Goal: Task Accomplishment & Management: Use online tool/utility

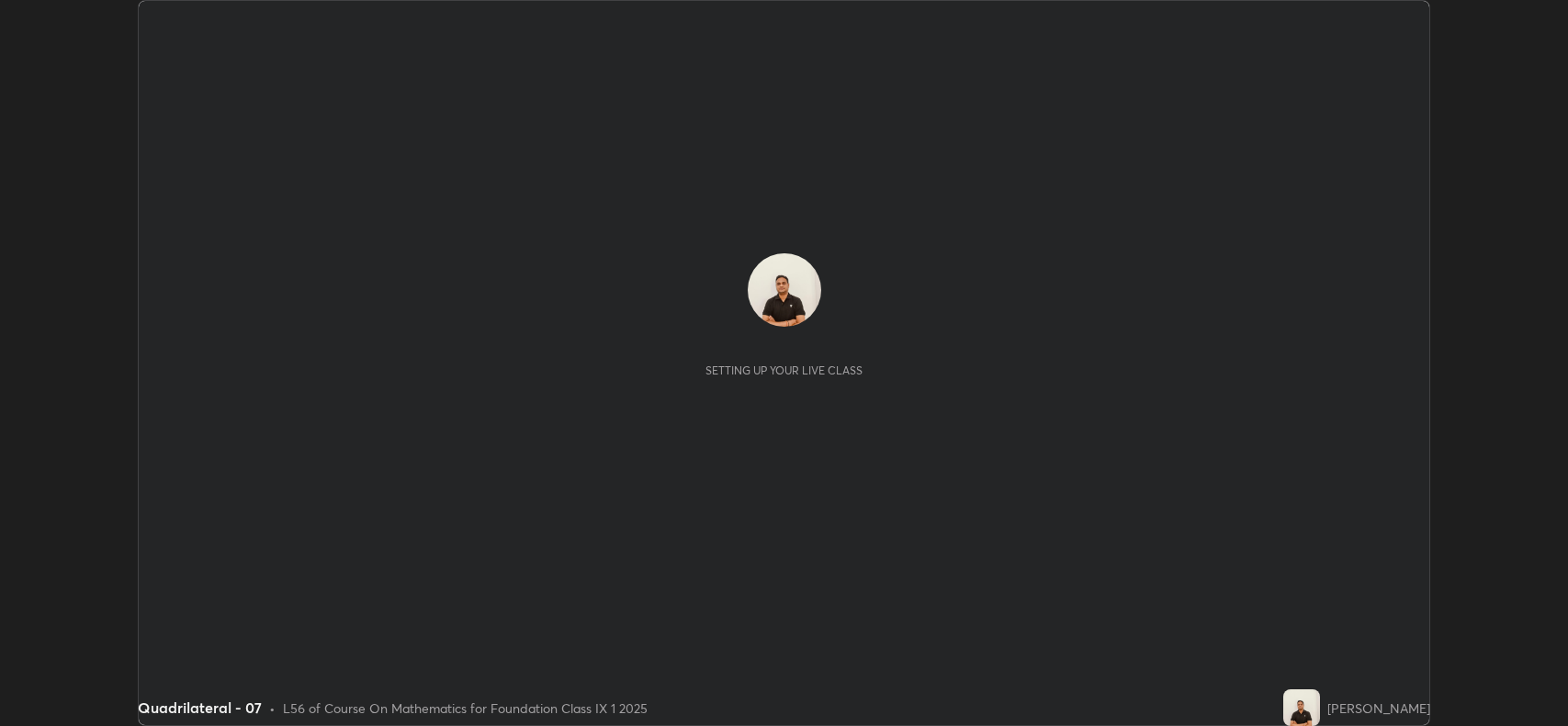
scroll to position [726, 1567]
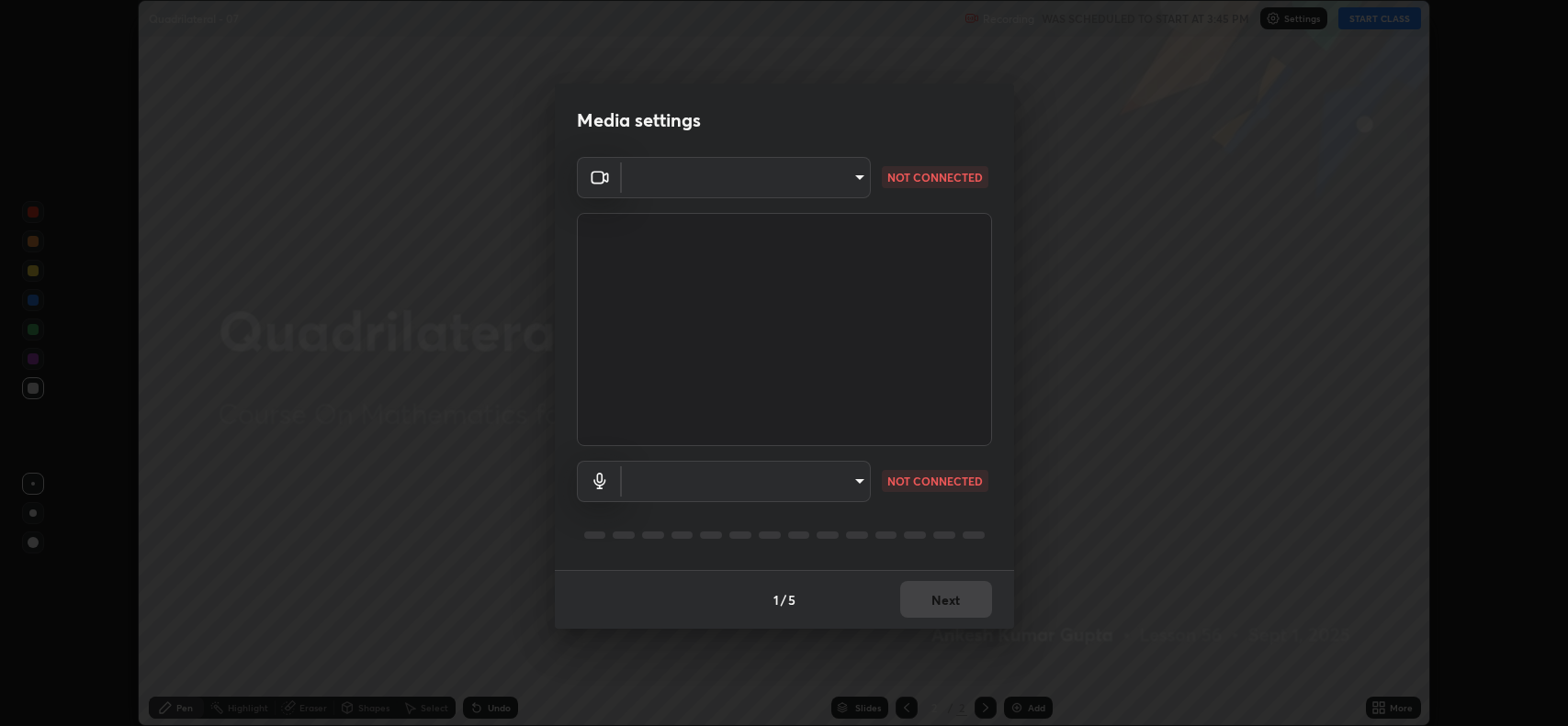
type input "023dc7e4afad408b4af01b24b4ace02be49c6e90b0394e62e2609e385841db5f"
type input "default"
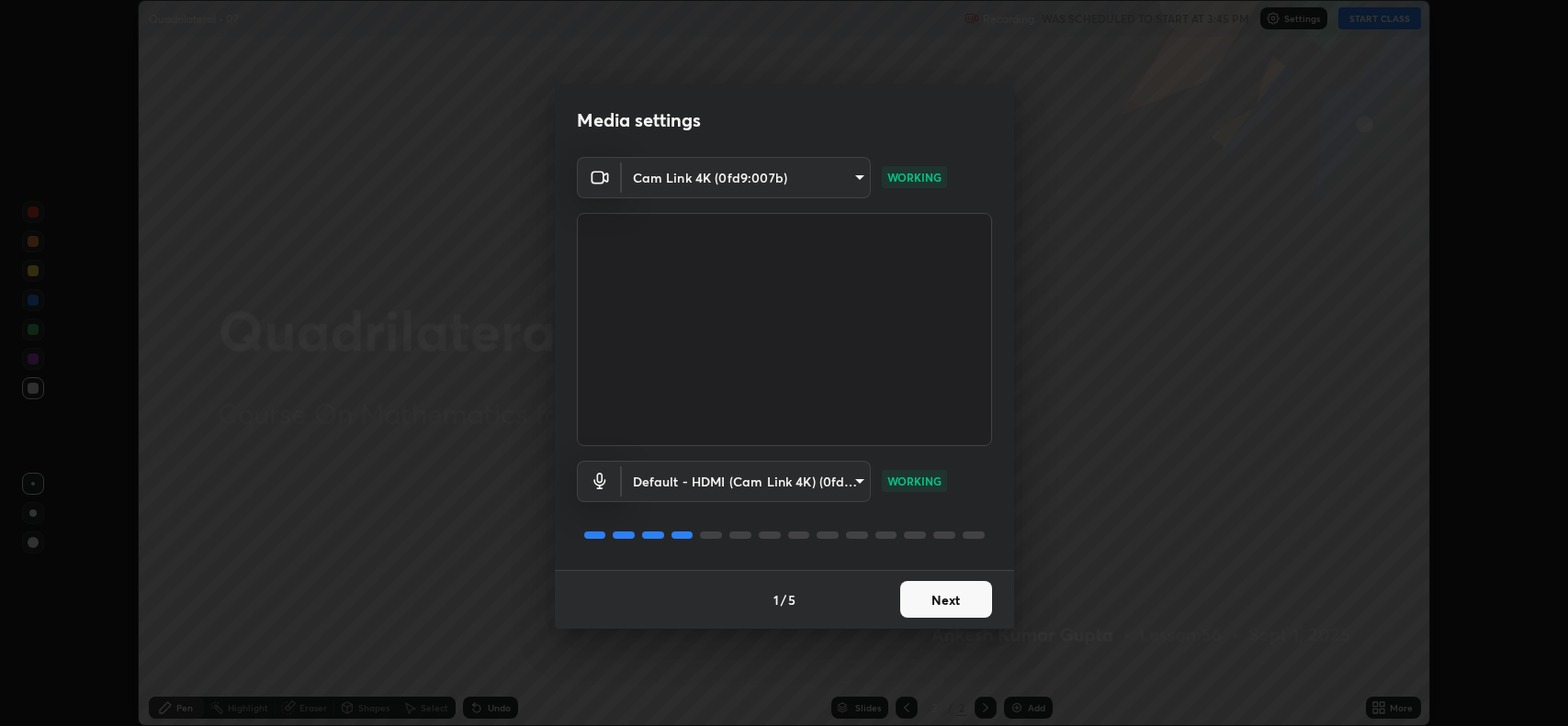
click at [902, 592] on button "Next" at bounding box center [945, 599] width 92 height 36
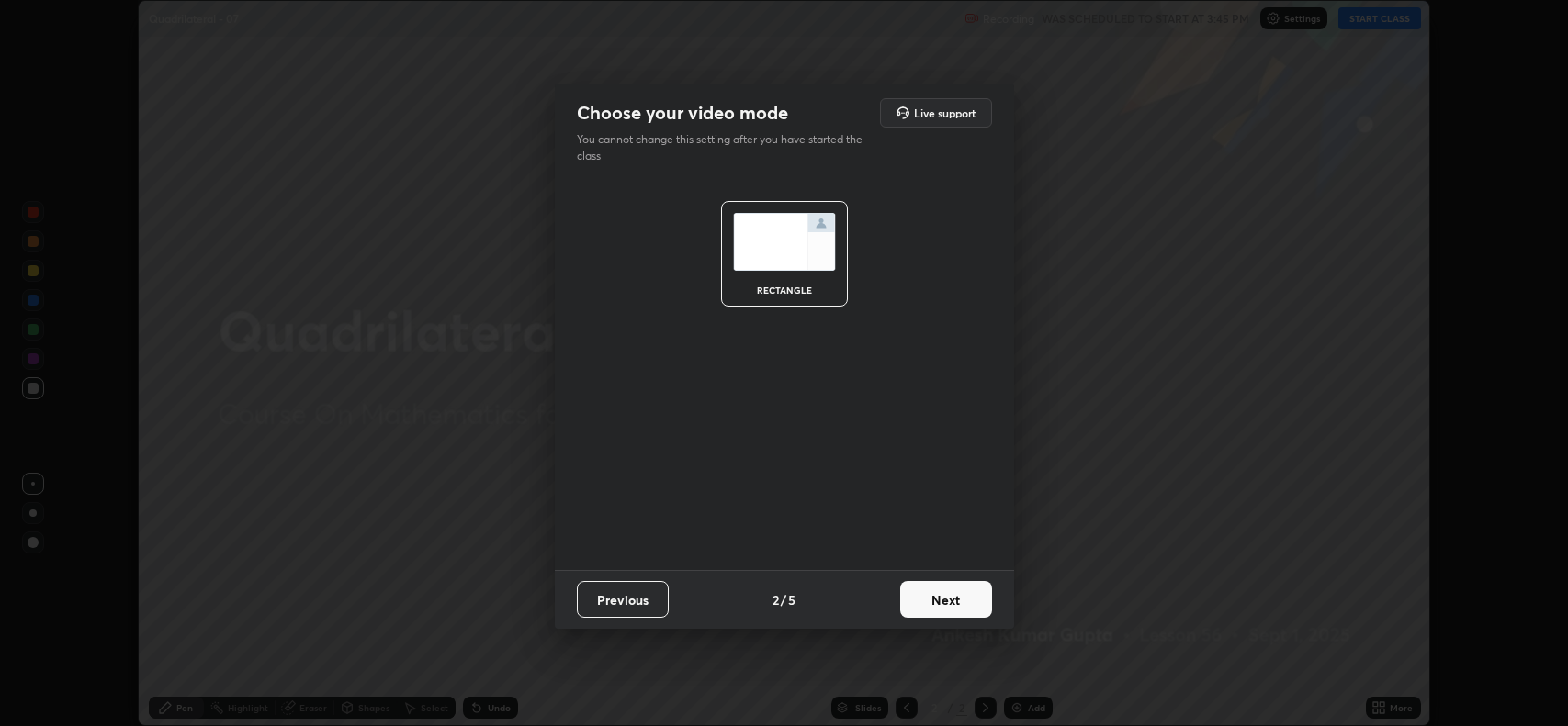
click at [910, 592] on button "Next" at bounding box center [945, 599] width 92 height 36
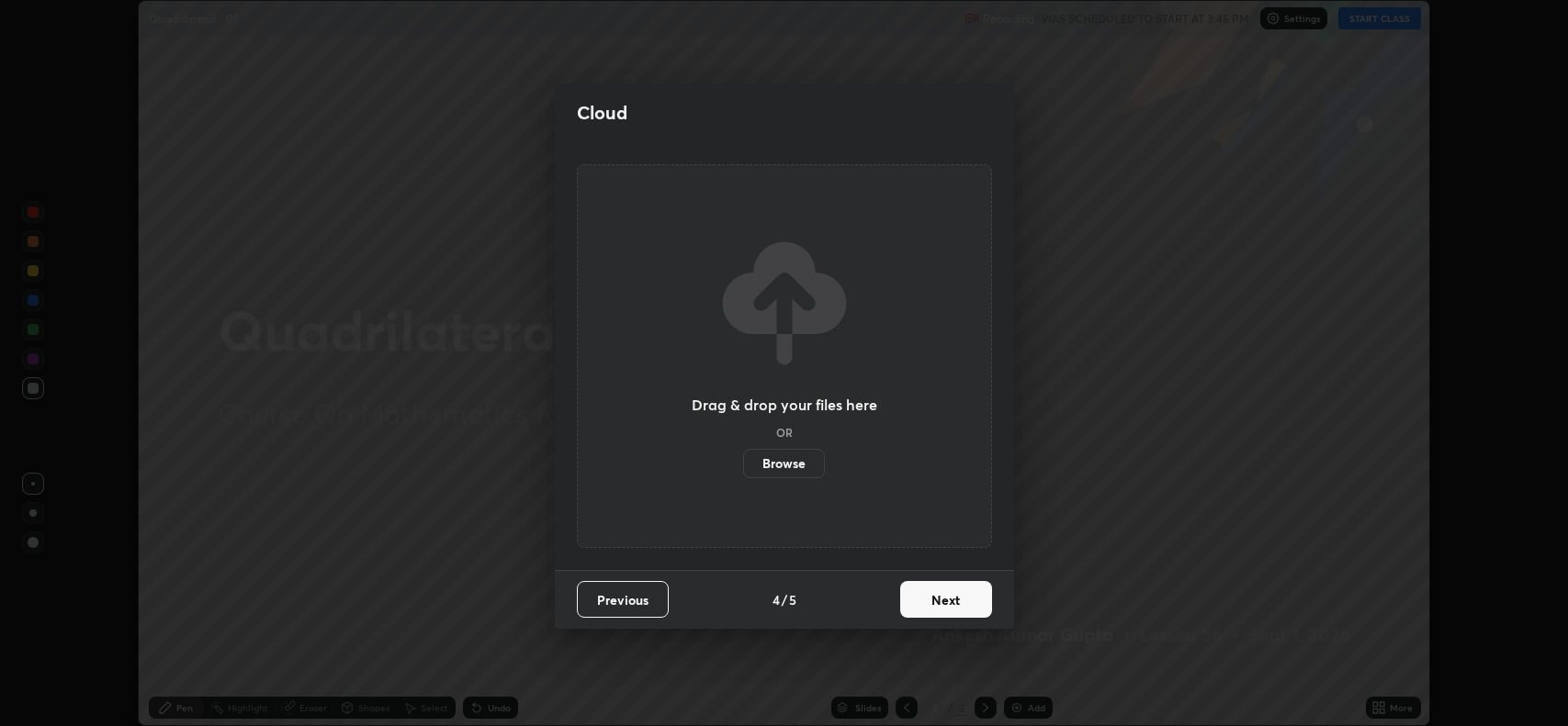
click at [911, 593] on button "Next" at bounding box center [945, 599] width 92 height 36
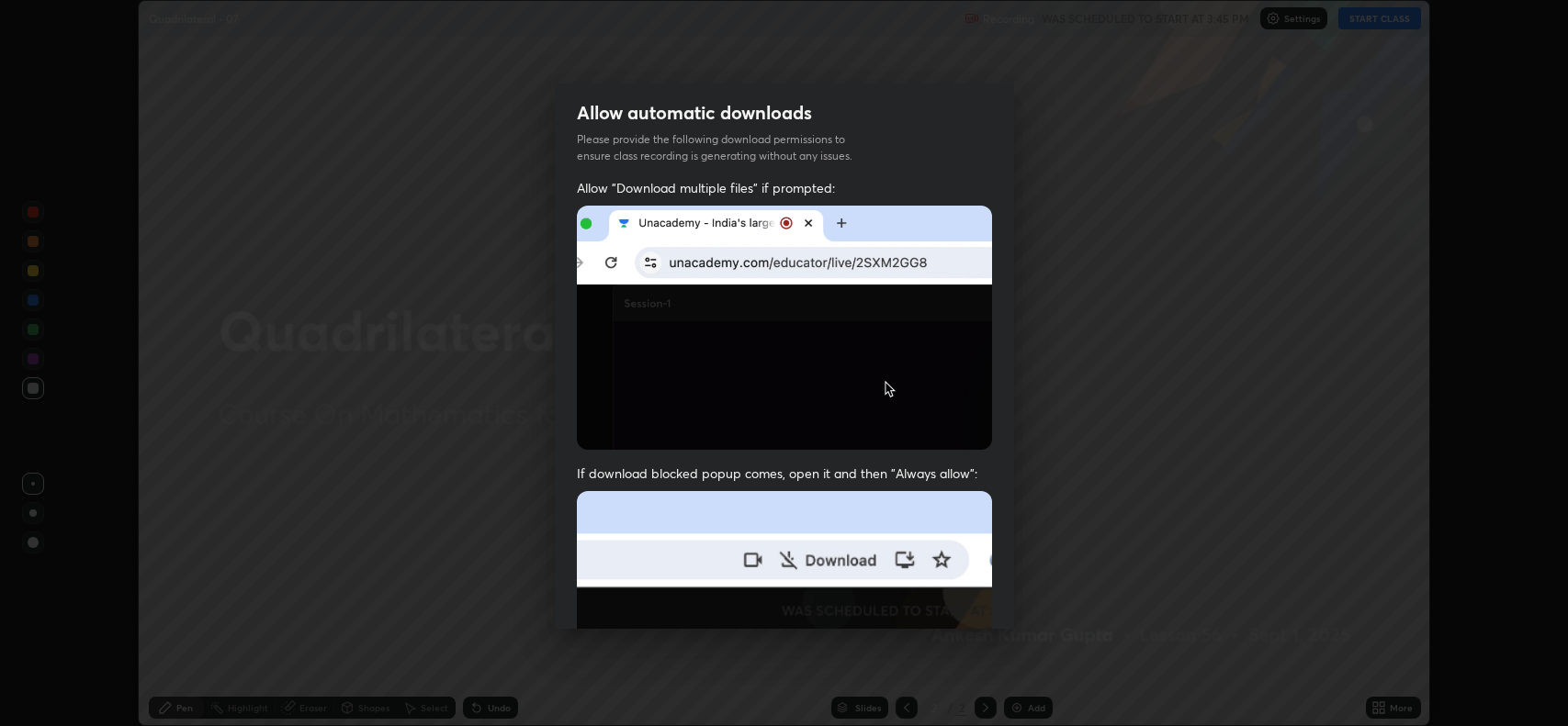
click at [590, 404] on img at bounding box center [784, 328] width 415 height 245
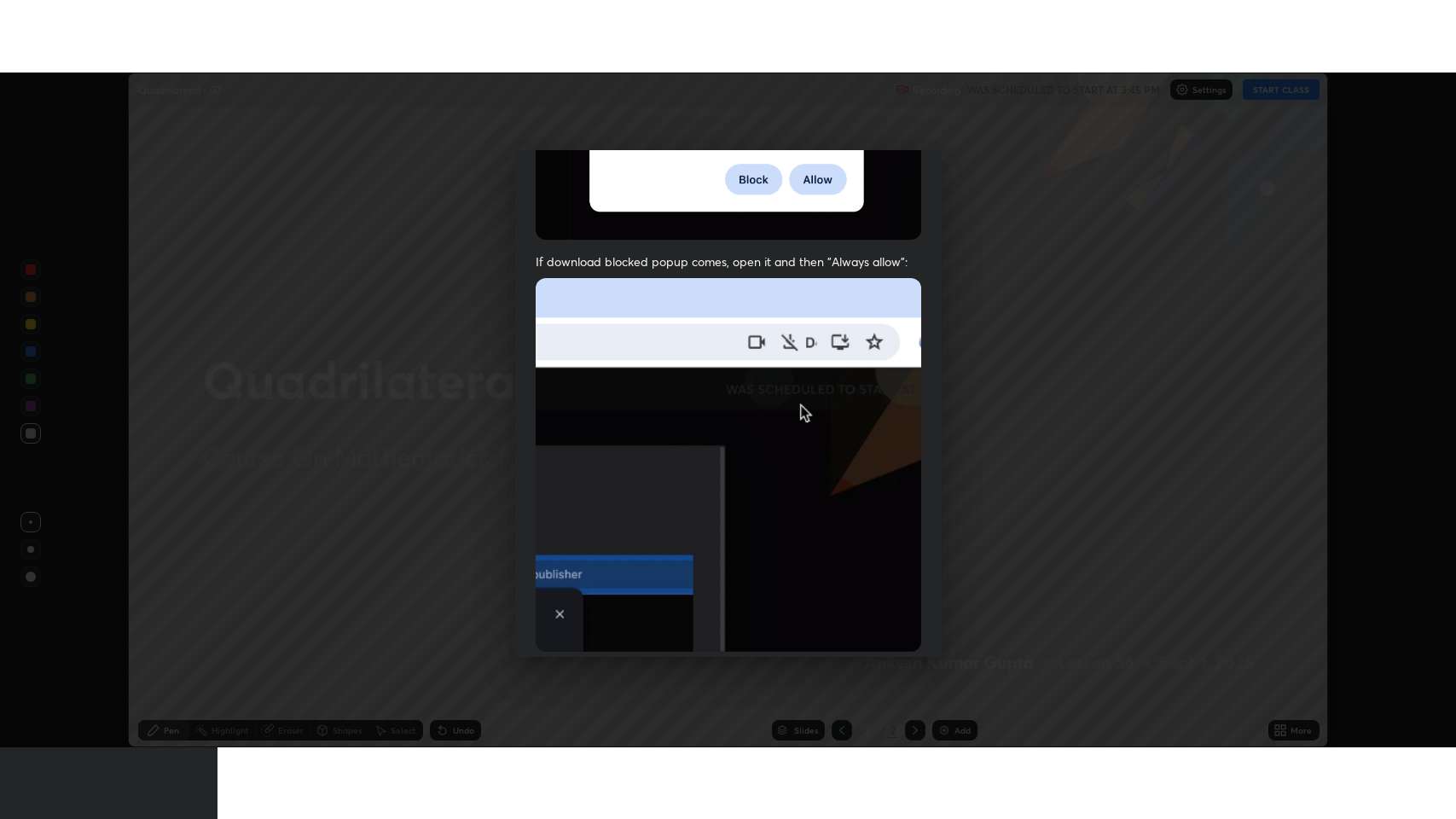
scroll to position [346, 0]
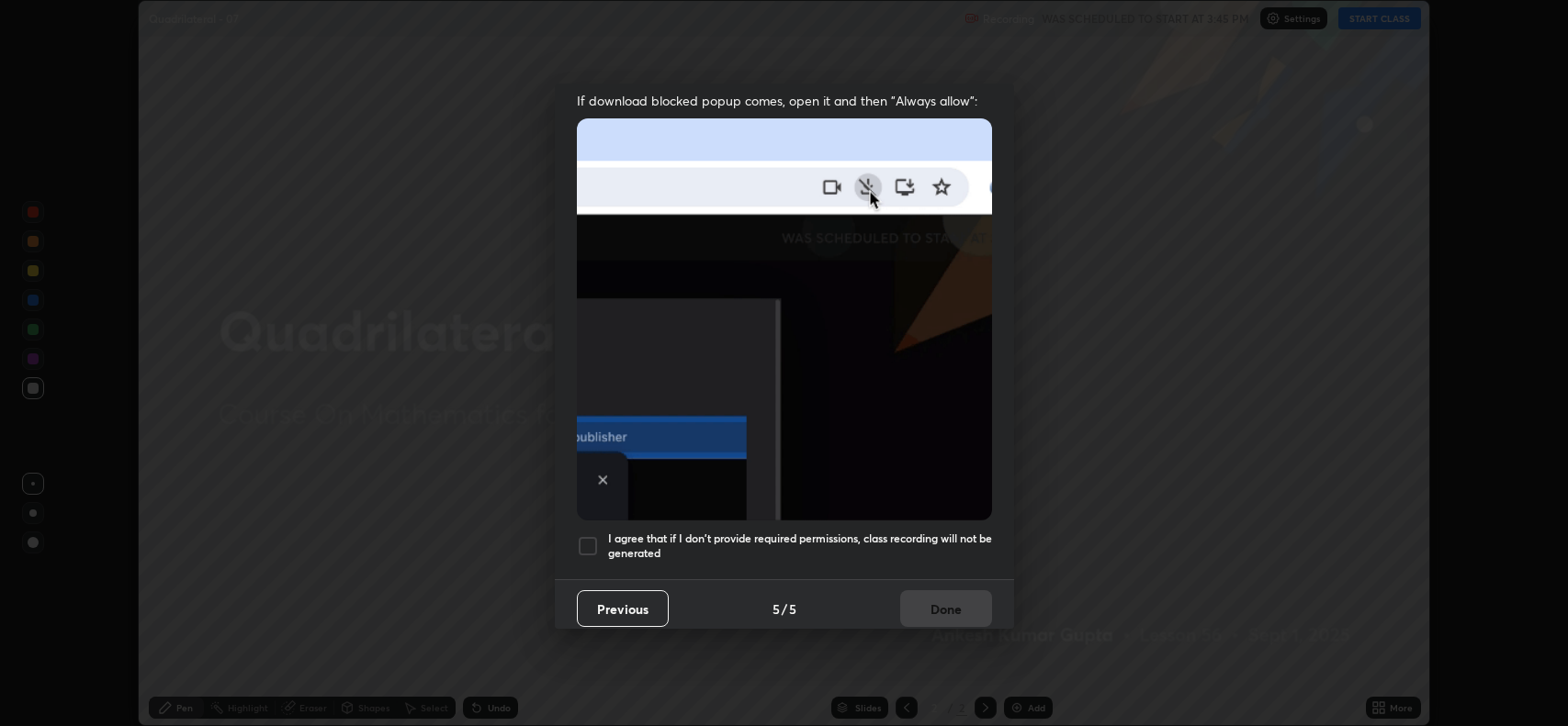
click at [579, 540] on div at bounding box center [588, 546] width 22 height 22
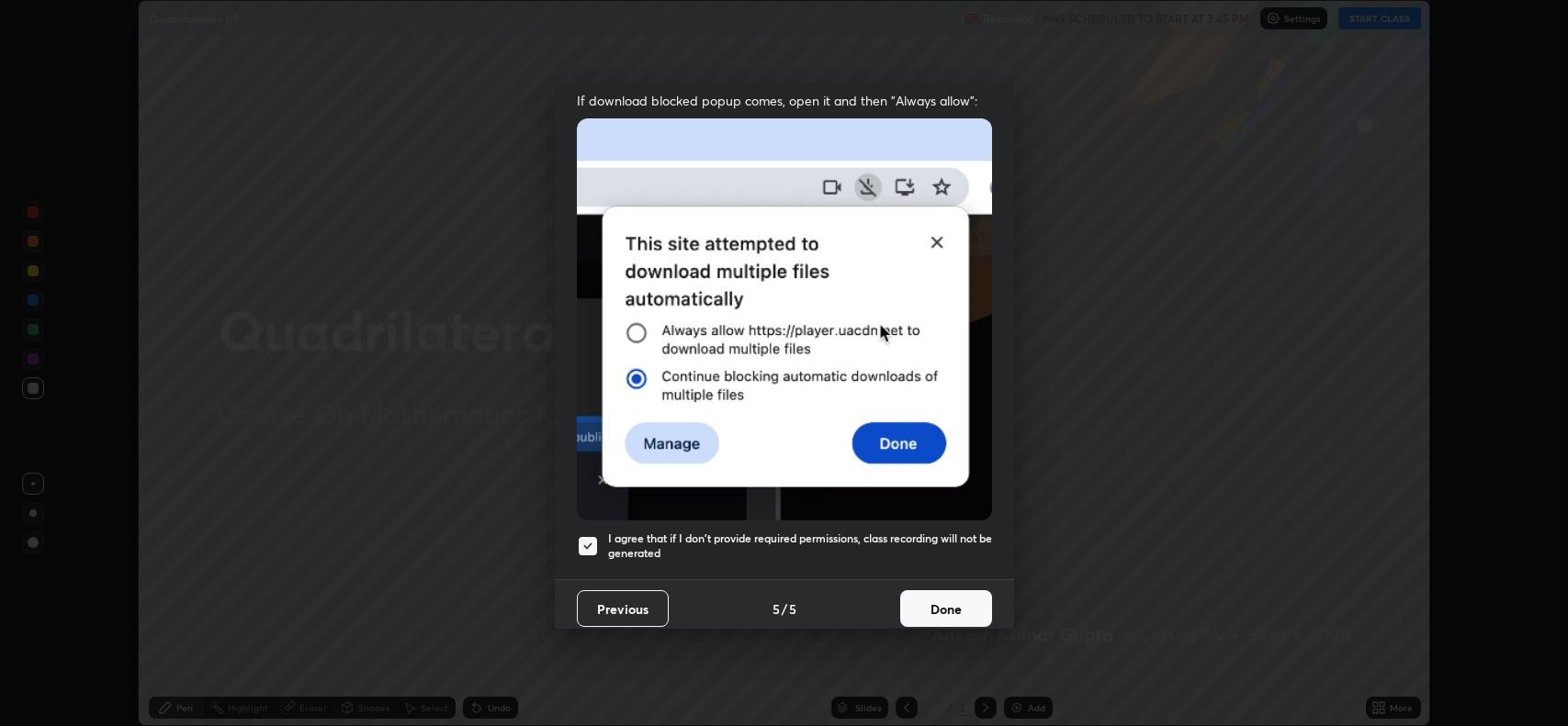
click at [910, 603] on button "Done" at bounding box center [945, 608] width 92 height 36
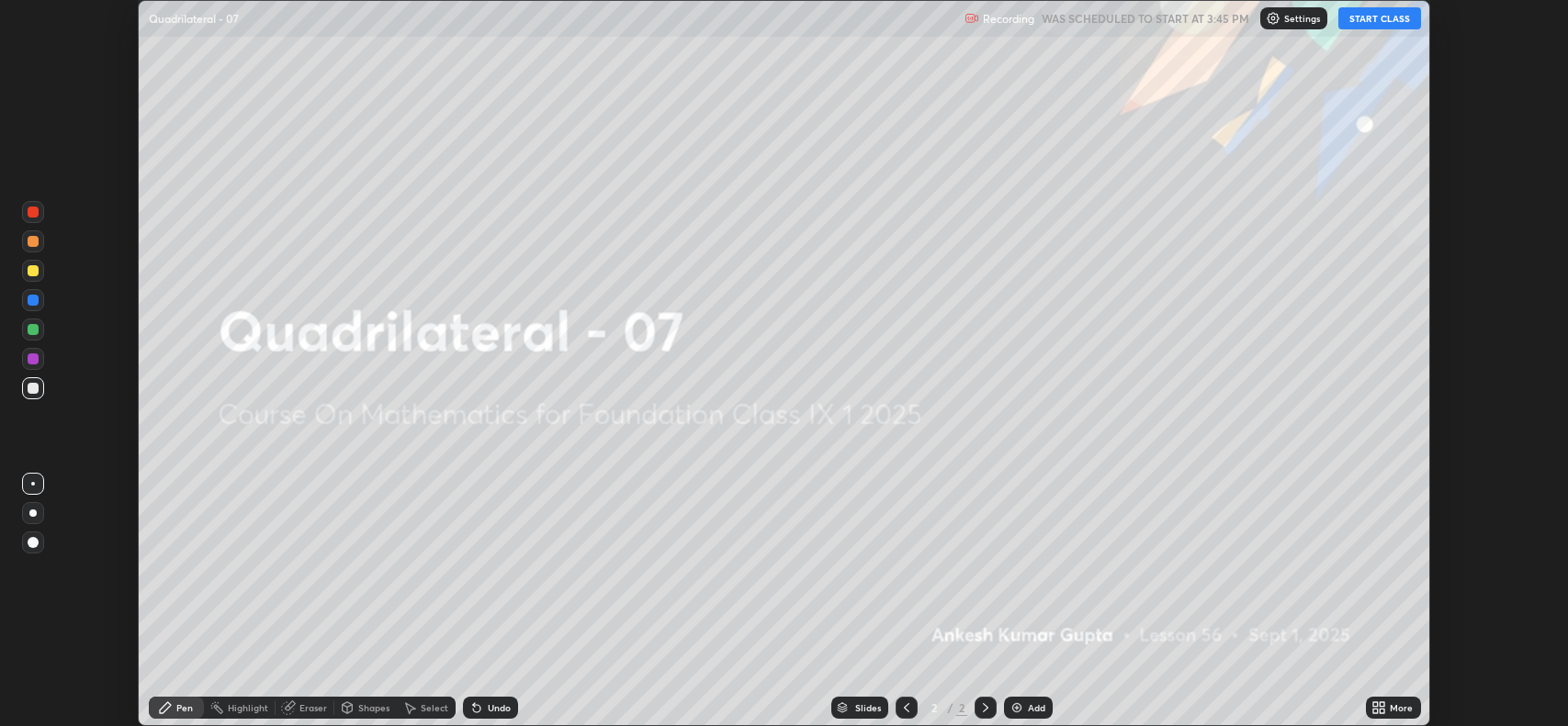
click at [1358, 24] on button "START CLASS" at bounding box center [1379, 19] width 82 height 22
click at [1382, 702] on icon at bounding box center [1382, 704] width 5 height 5
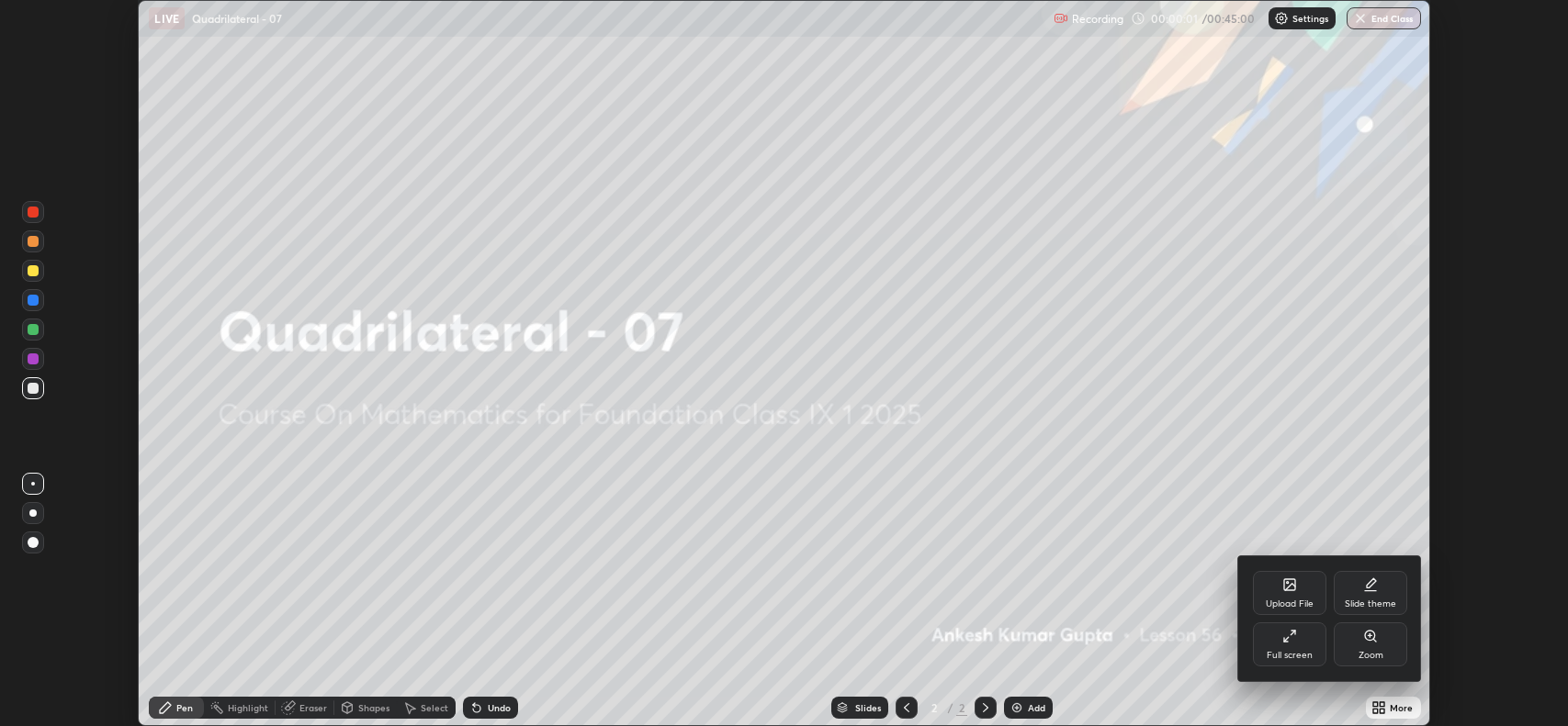
click at [1267, 645] on div "Full screen" at bounding box center [1289, 644] width 73 height 44
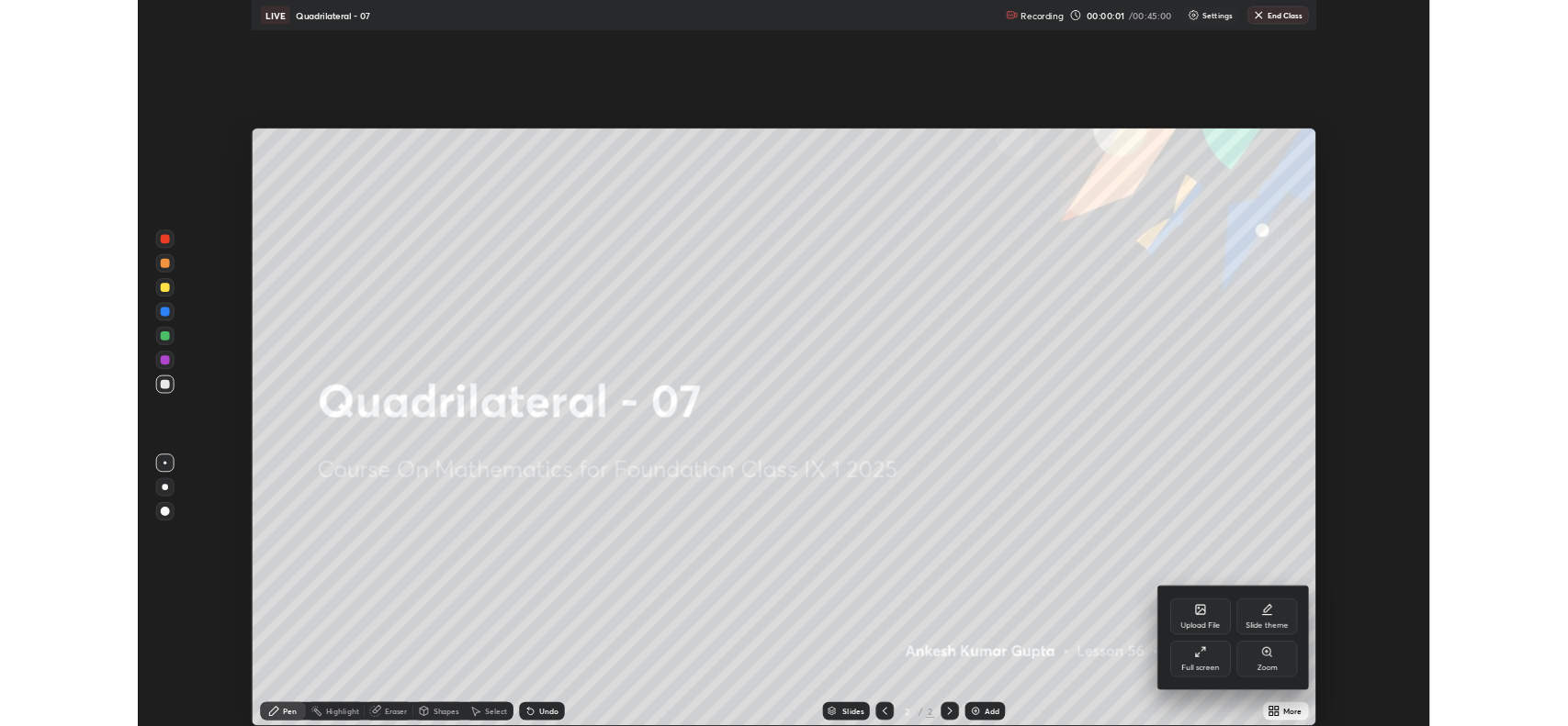
scroll to position [881, 1568]
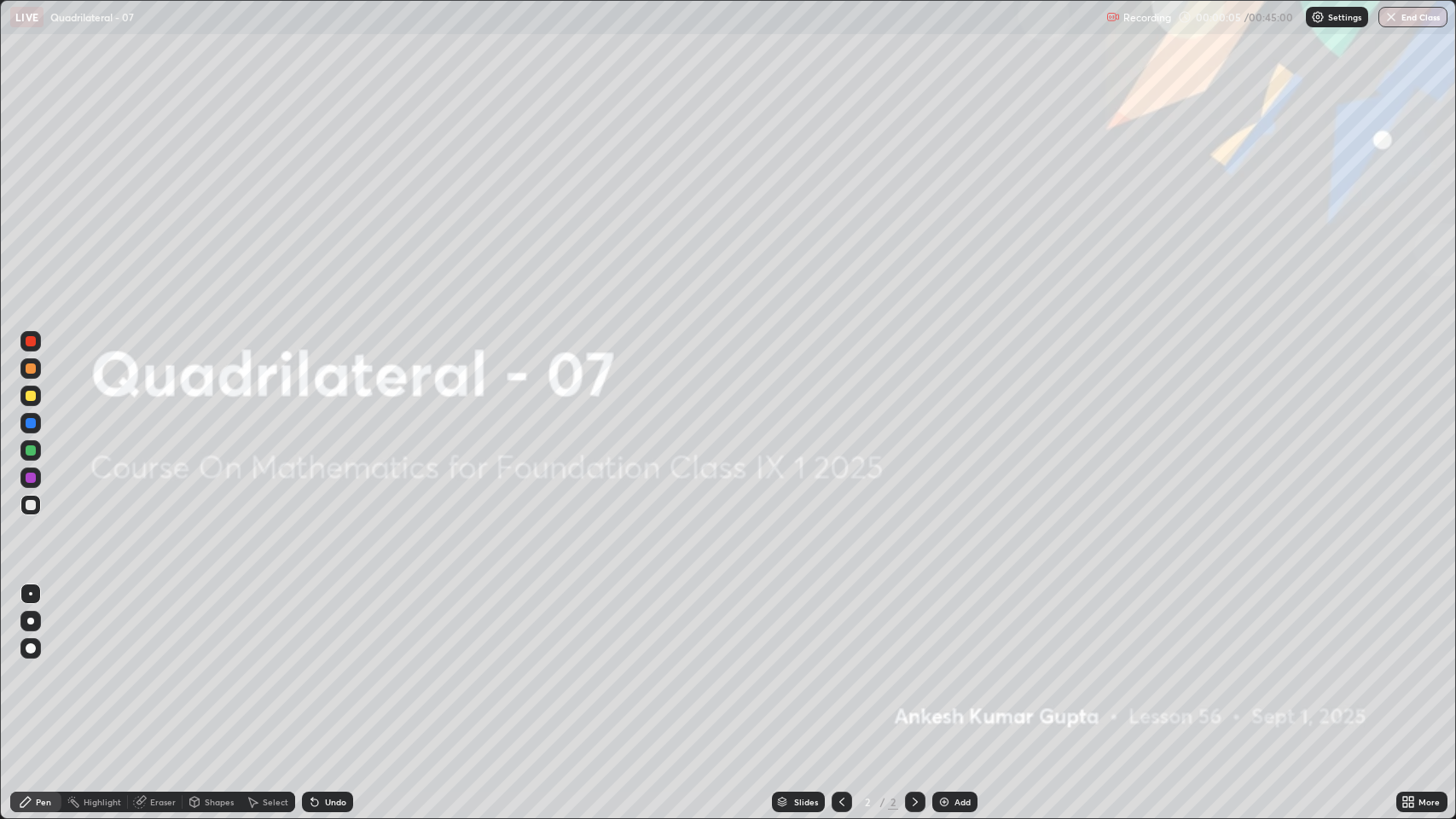
click at [941, 674] on div "Add" at bounding box center [954, 802] width 45 height 21
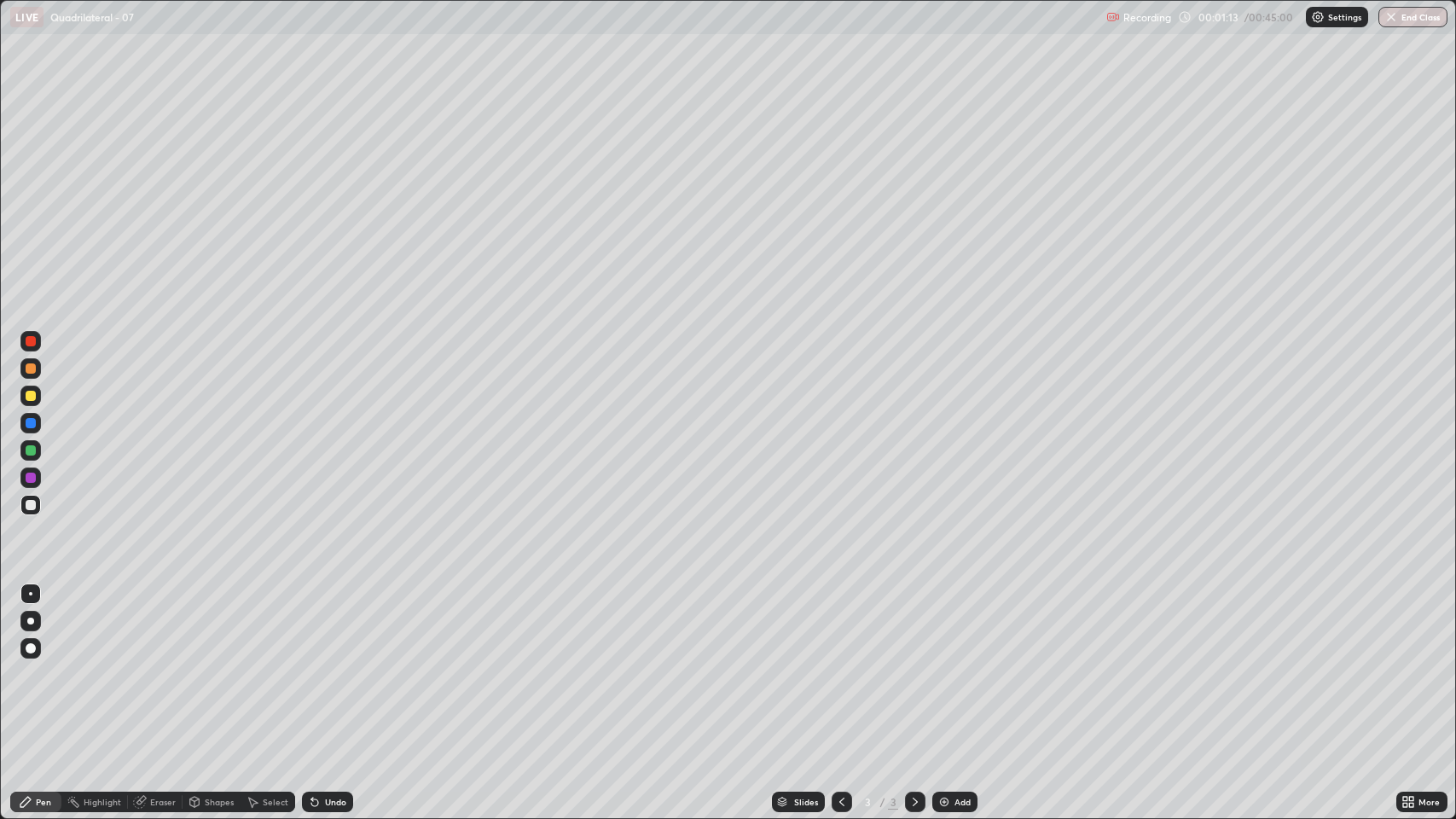
click at [334, 674] on div "Undo" at bounding box center [336, 802] width 22 height 9
click at [329, 674] on div "Undo" at bounding box center [327, 802] width 51 height 21
click at [325, 674] on div "Undo" at bounding box center [336, 802] width 22 height 9
click at [335, 674] on div "Undo" at bounding box center [336, 802] width 22 height 9
click at [326, 674] on div "Undo" at bounding box center [327, 802] width 51 height 21
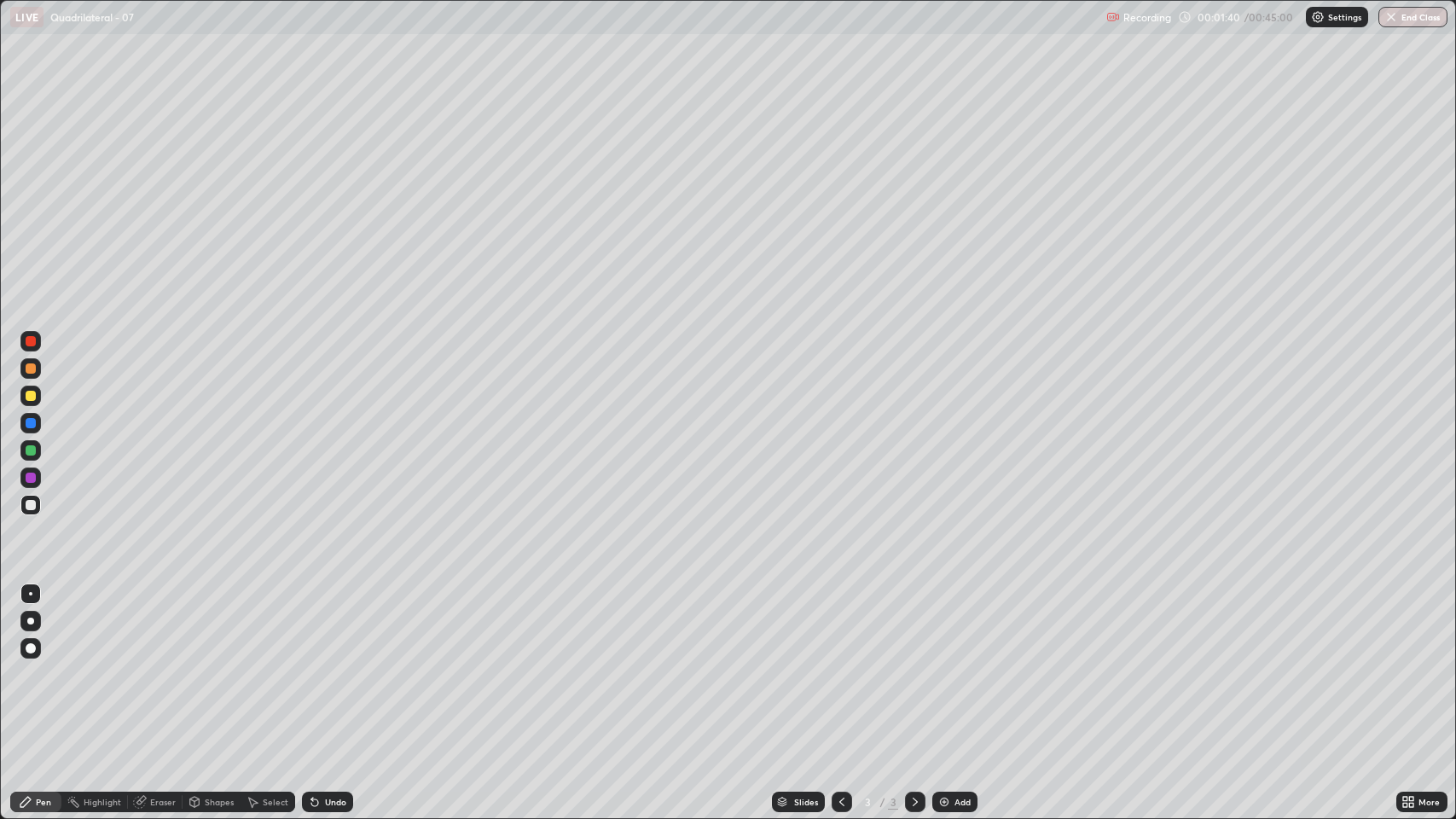
click at [157, 674] on div "Eraser" at bounding box center [163, 802] width 25 height 9
click at [43, 674] on div "Pen" at bounding box center [43, 802] width 16 height 9
click at [327, 674] on div "Undo" at bounding box center [336, 802] width 22 height 9
click at [333, 674] on div "Undo" at bounding box center [336, 802] width 22 height 9
click at [338, 674] on div "Undo" at bounding box center [327, 802] width 51 height 21
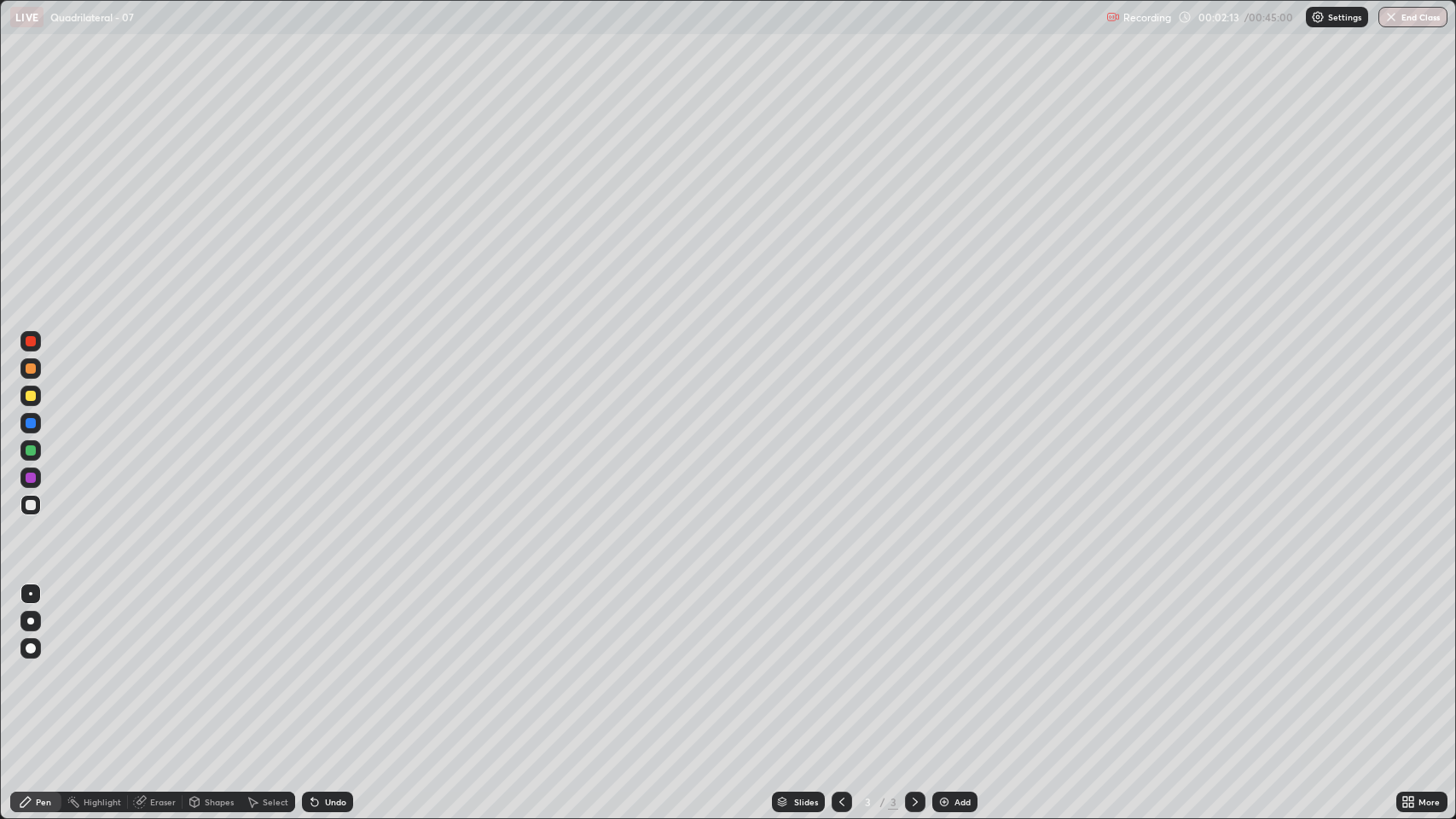
click at [332, 674] on div "Undo" at bounding box center [327, 802] width 51 height 21
click at [168, 674] on div "Eraser" at bounding box center [163, 802] width 25 height 9
click at [43, 674] on div "Pen" at bounding box center [43, 802] width 16 height 9
click at [947, 674] on div "Add" at bounding box center [954, 802] width 45 height 21
click at [209, 674] on div "Shapes" at bounding box center [218, 802] width 29 height 9
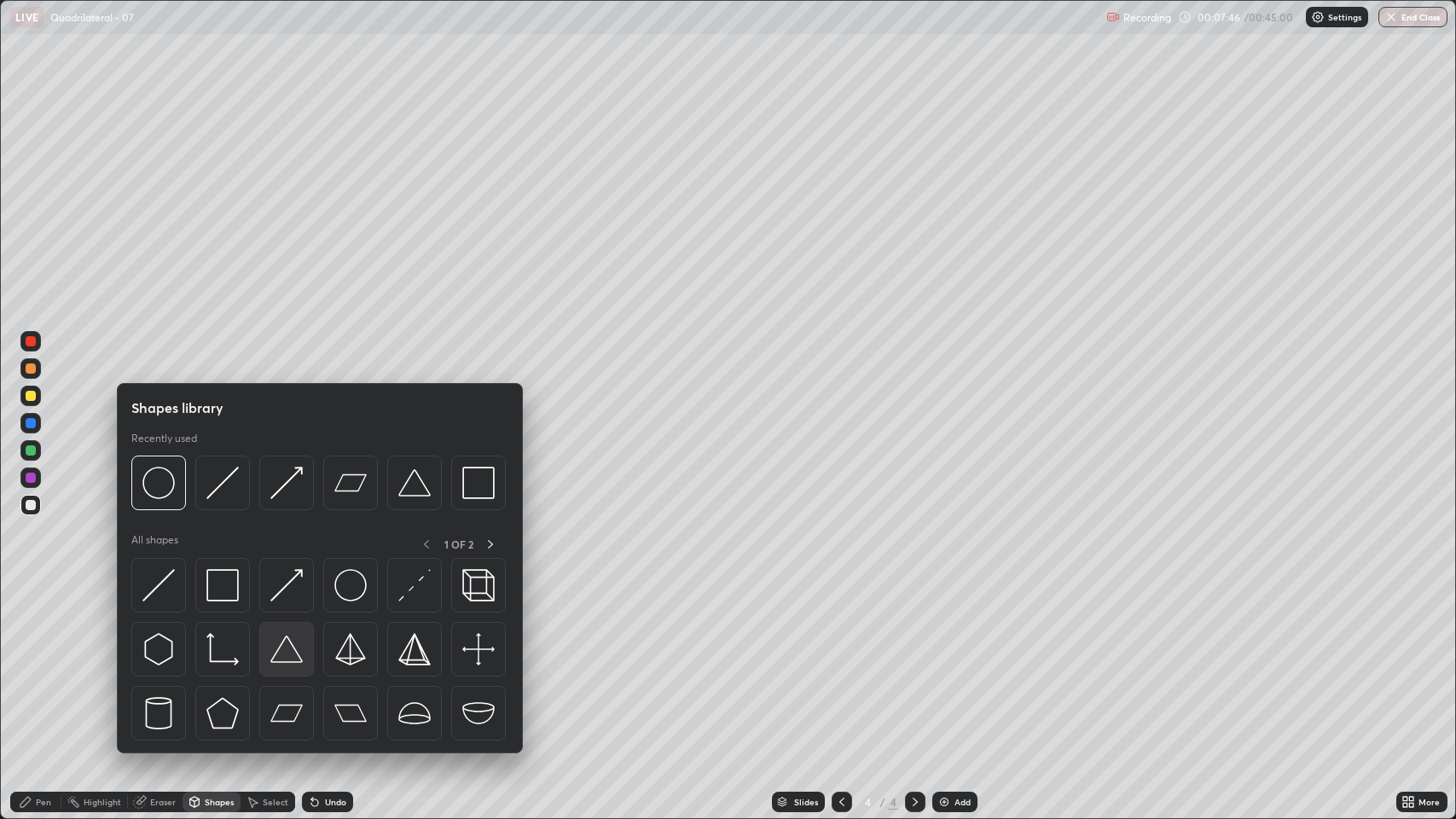
click at [288, 654] on img at bounding box center [286, 649] width 32 height 32
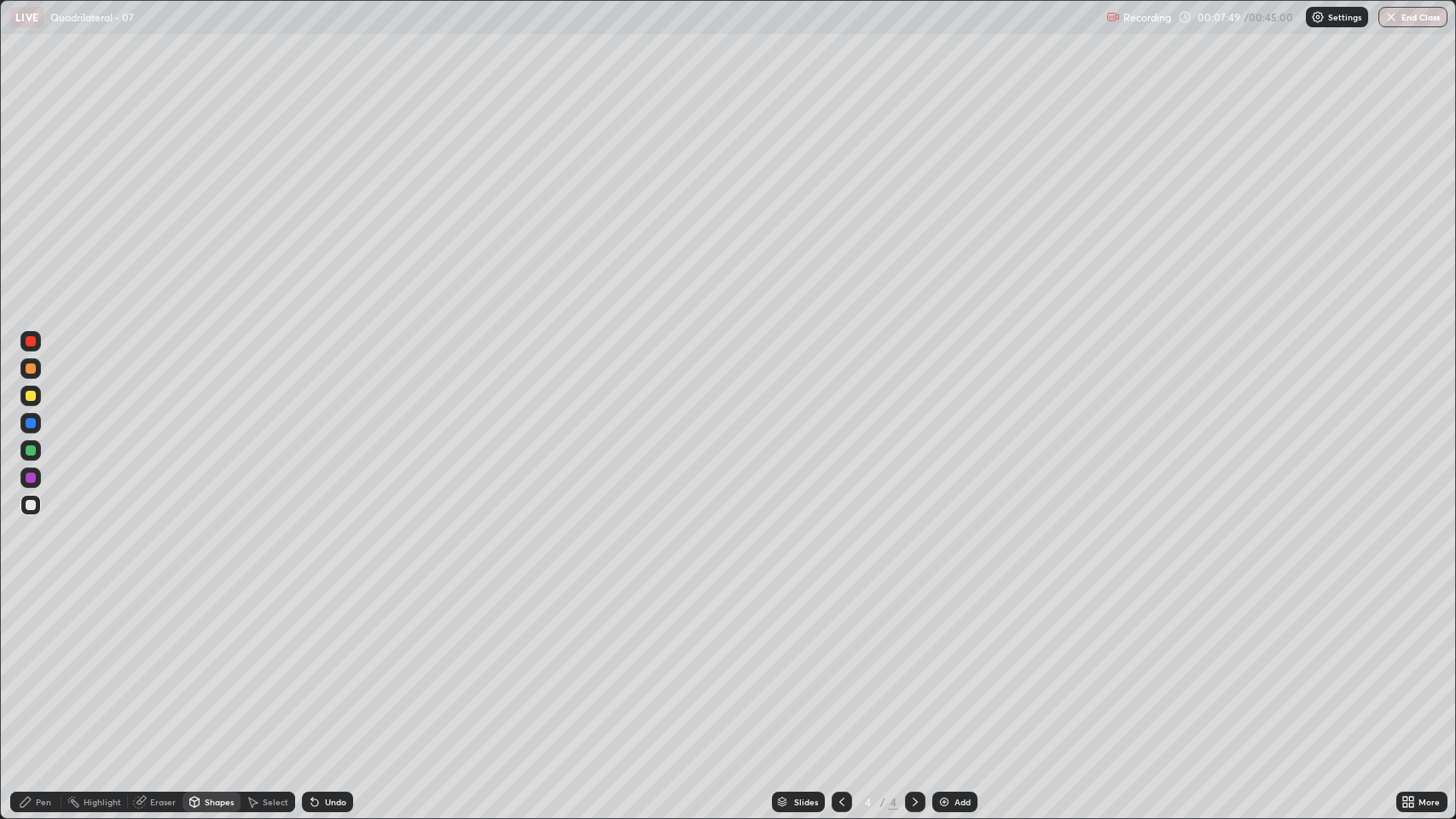
click at [209, 674] on div "Shapes" at bounding box center [218, 802] width 29 height 9
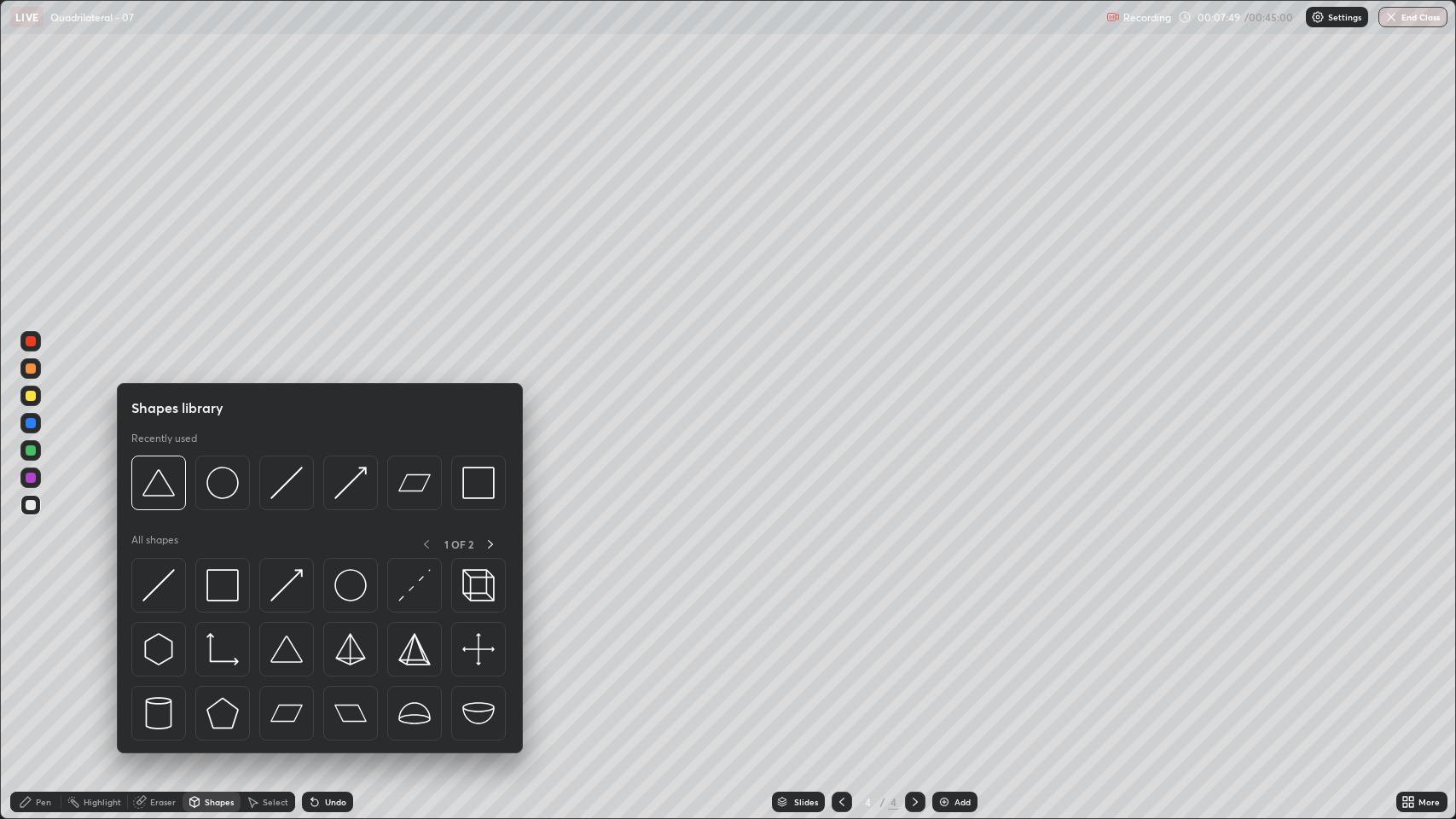
click at [154, 589] on img at bounding box center [158, 584] width 32 height 32
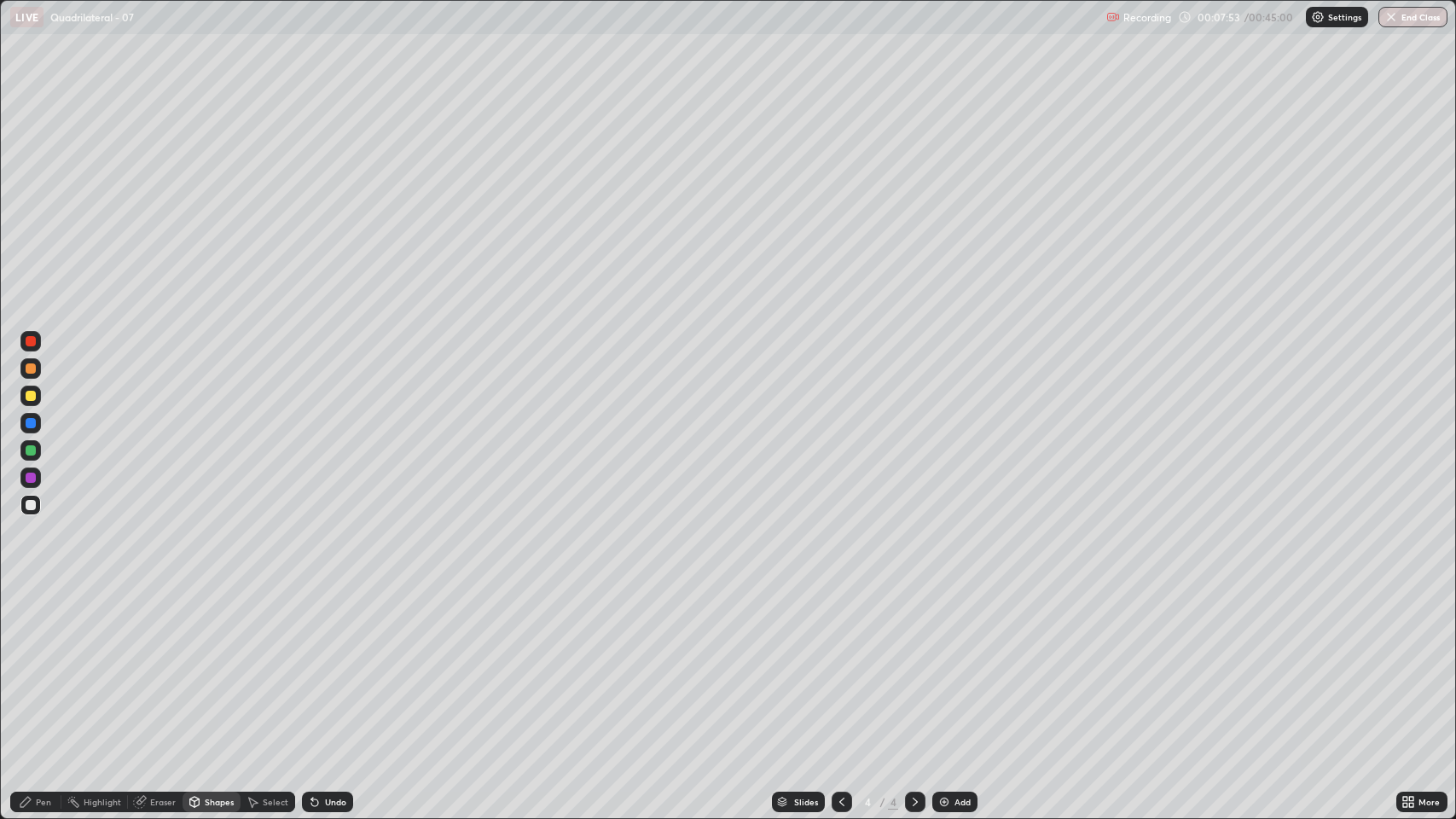
click at [331, 674] on div "Undo" at bounding box center [336, 802] width 22 height 9
click at [322, 674] on div "Undo" at bounding box center [327, 802] width 51 height 21
click at [328, 674] on div "Undo" at bounding box center [336, 802] width 22 height 9
click at [41, 674] on div "Pen" at bounding box center [43, 802] width 16 height 9
click at [206, 674] on div "Shapes" at bounding box center [211, 802] width 58 height 21
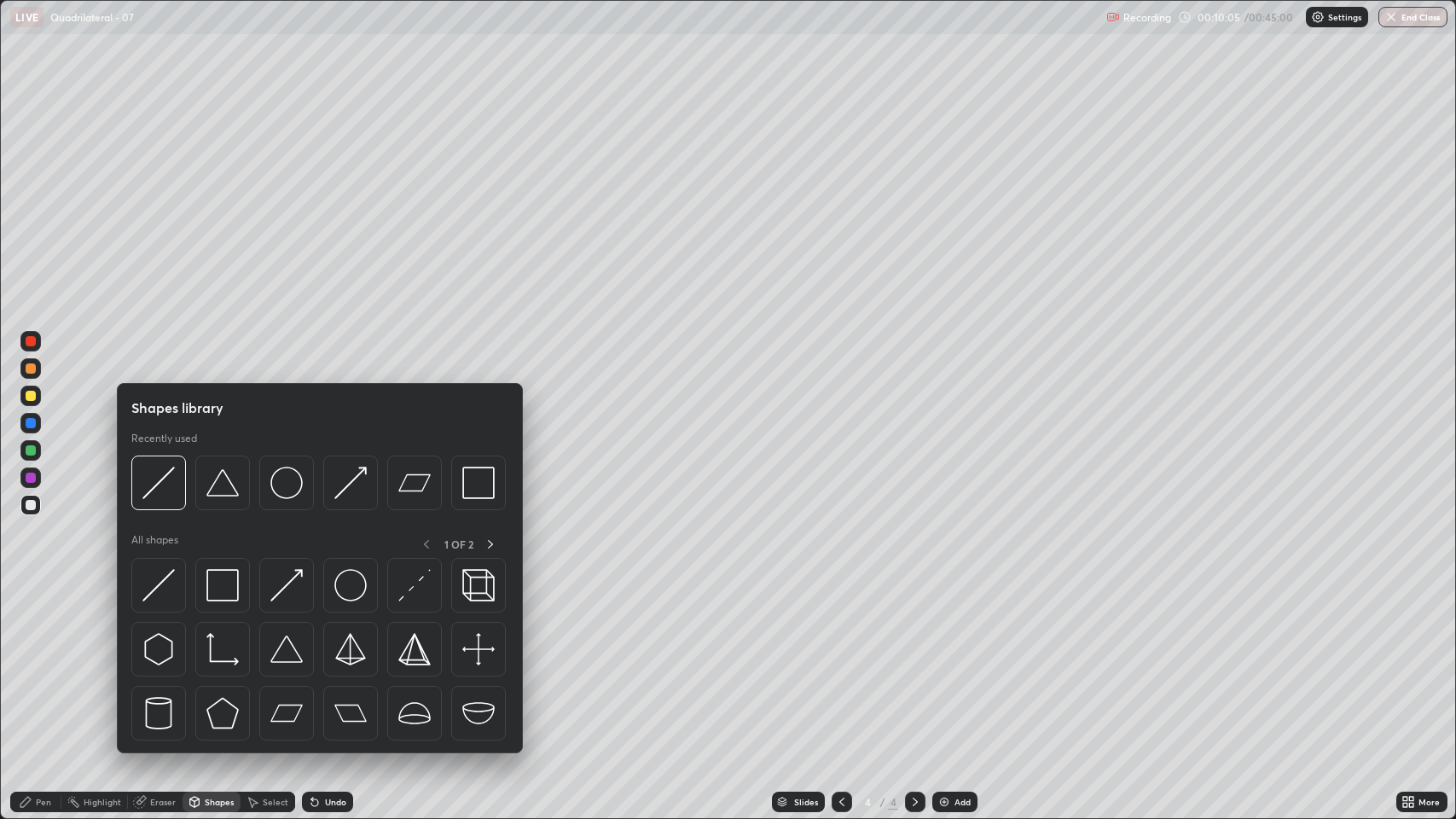
click at [50, 674] on div "Pen" at bounding box center [43, 802] width 16 height 9
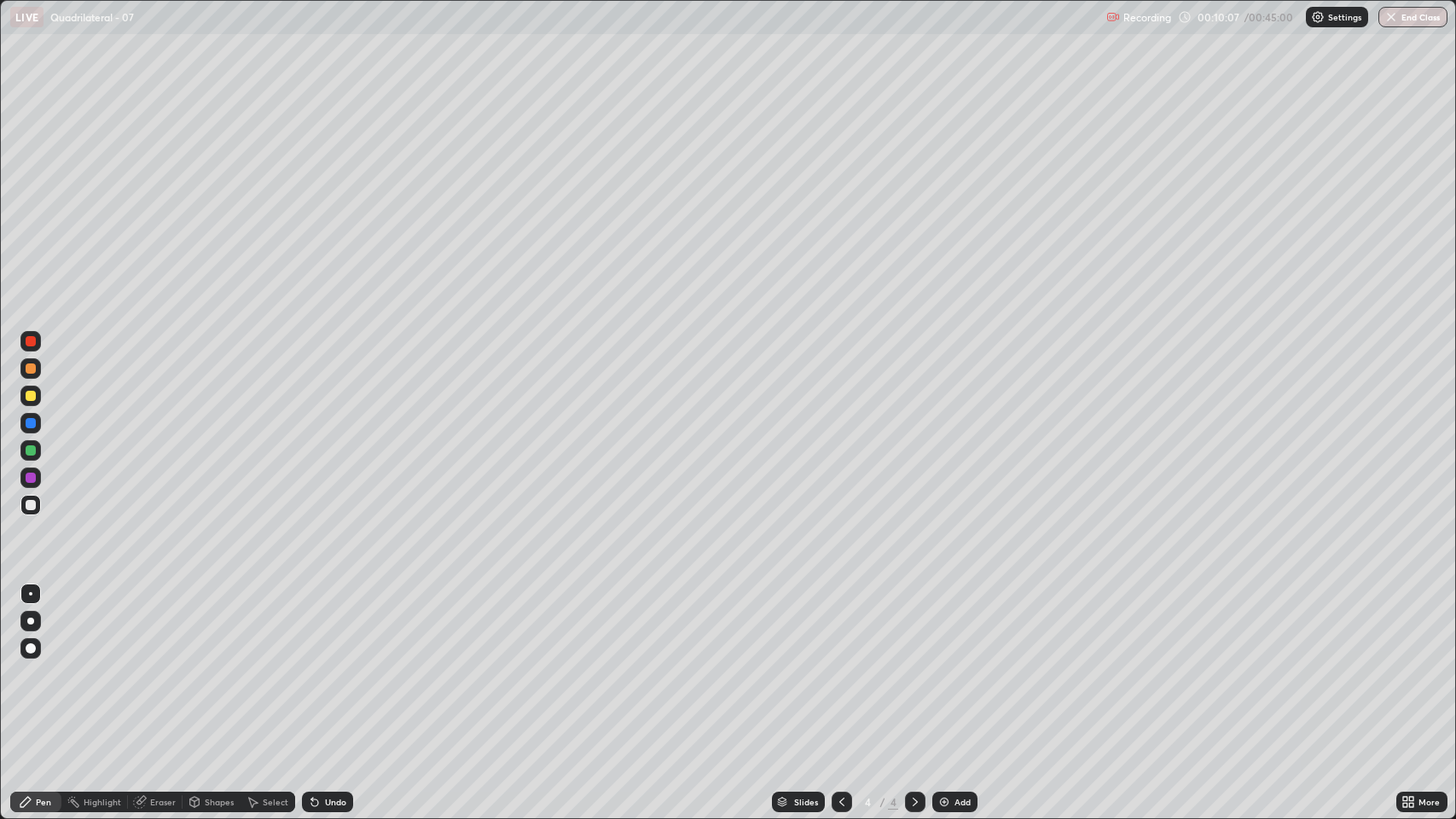
click at [163, 674] on div "Eraser" at bounding box center [163, 802] width 25 height 9
click at [44, 674] on div "Pen" at bounding box center [43, 802] width 16 height 9
click at [195, 674] on icon at bounding box center [195, 803] width 0 height 6
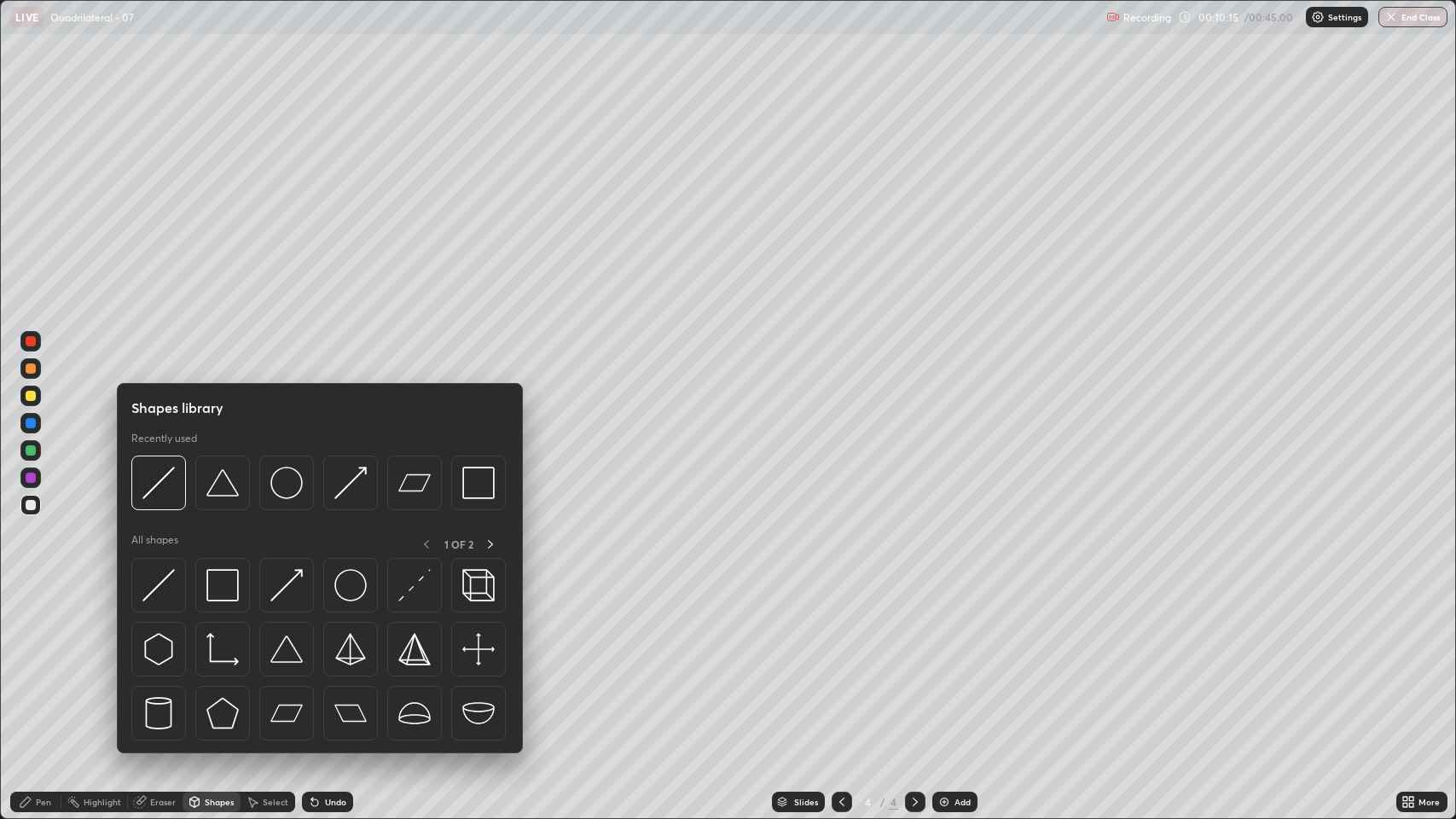
click at [157, 596] on img at bounding box center [158, 584] width 32 height 32
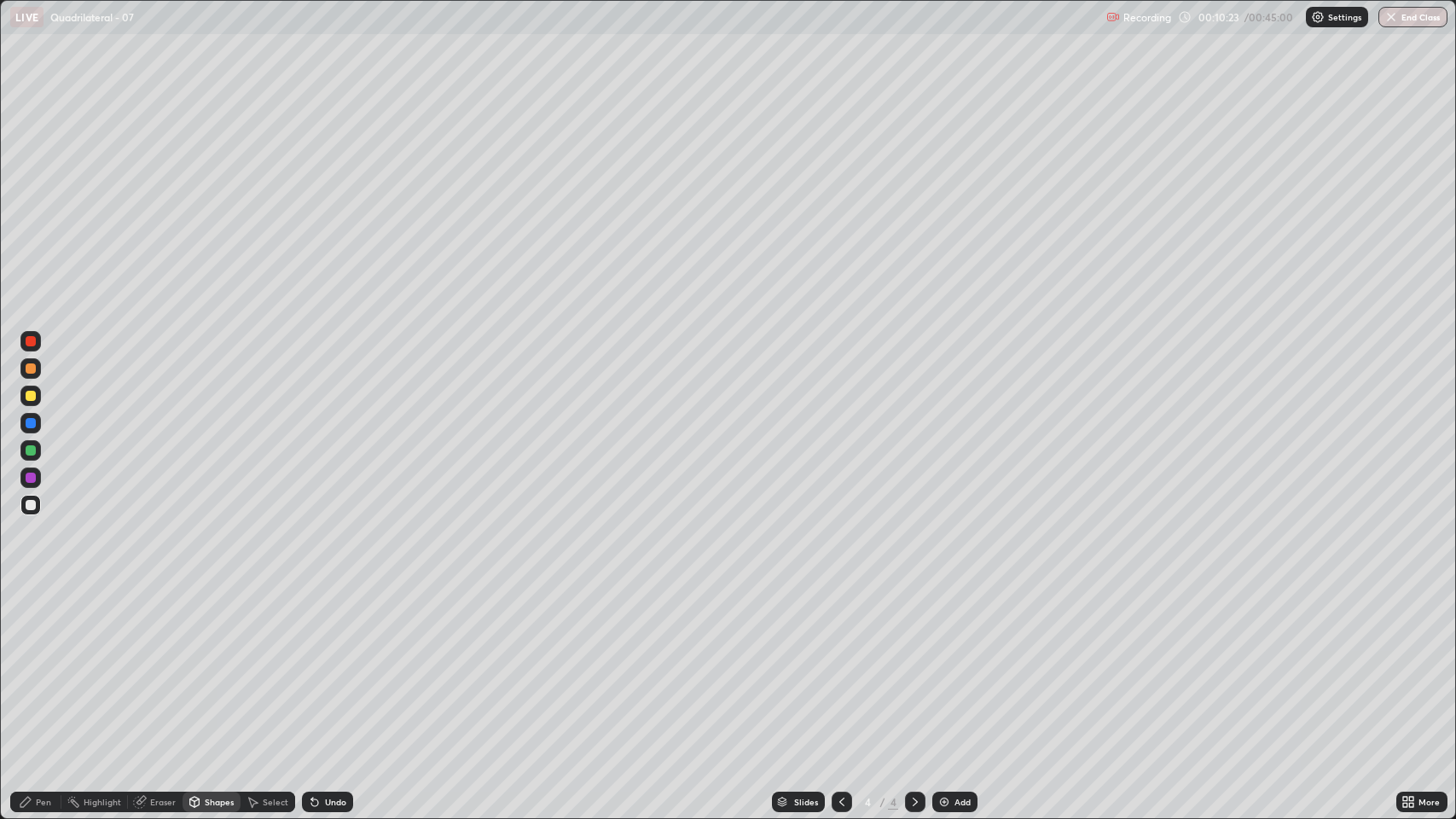
click at [325, 674] on div "Undo" at bounding box center [336, 802] width 22 height 9
click at [331, 674] on div "Undo" at bounding box center [336, 802] width 22 height 9
click at [320, 674] on div "Undo" at bounding box center [327, 802] width 51 height 21
click at [50, 674] on div "Pen" at bounding box center [43, 802] width 16 height 9
click at [215, 674] on div "Shapes" at bounding box center [218, 802] width 29 height 9
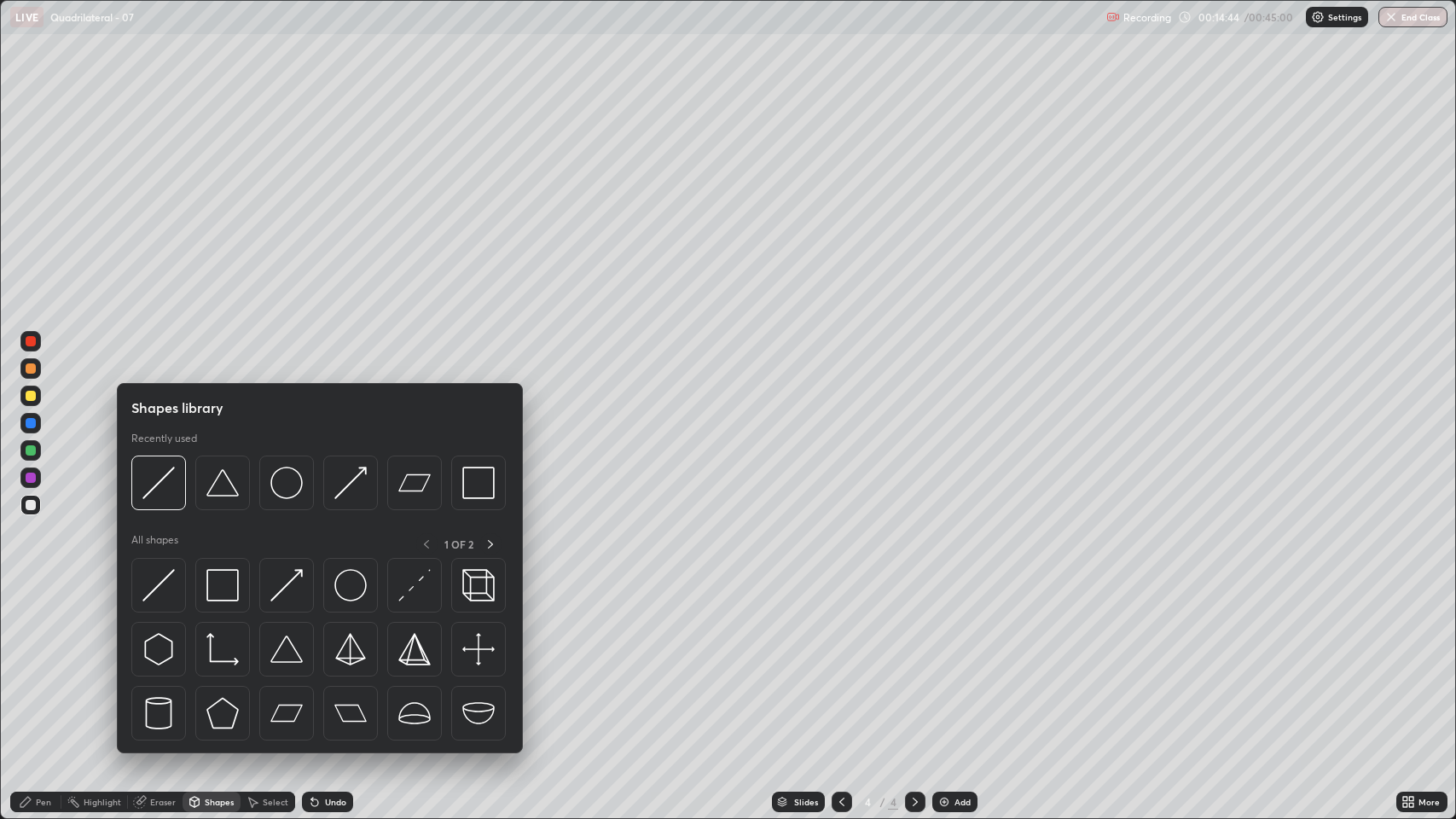
click at [163, 674] on div "Eraser" at bounding box center [163, 802] width 25 height 9
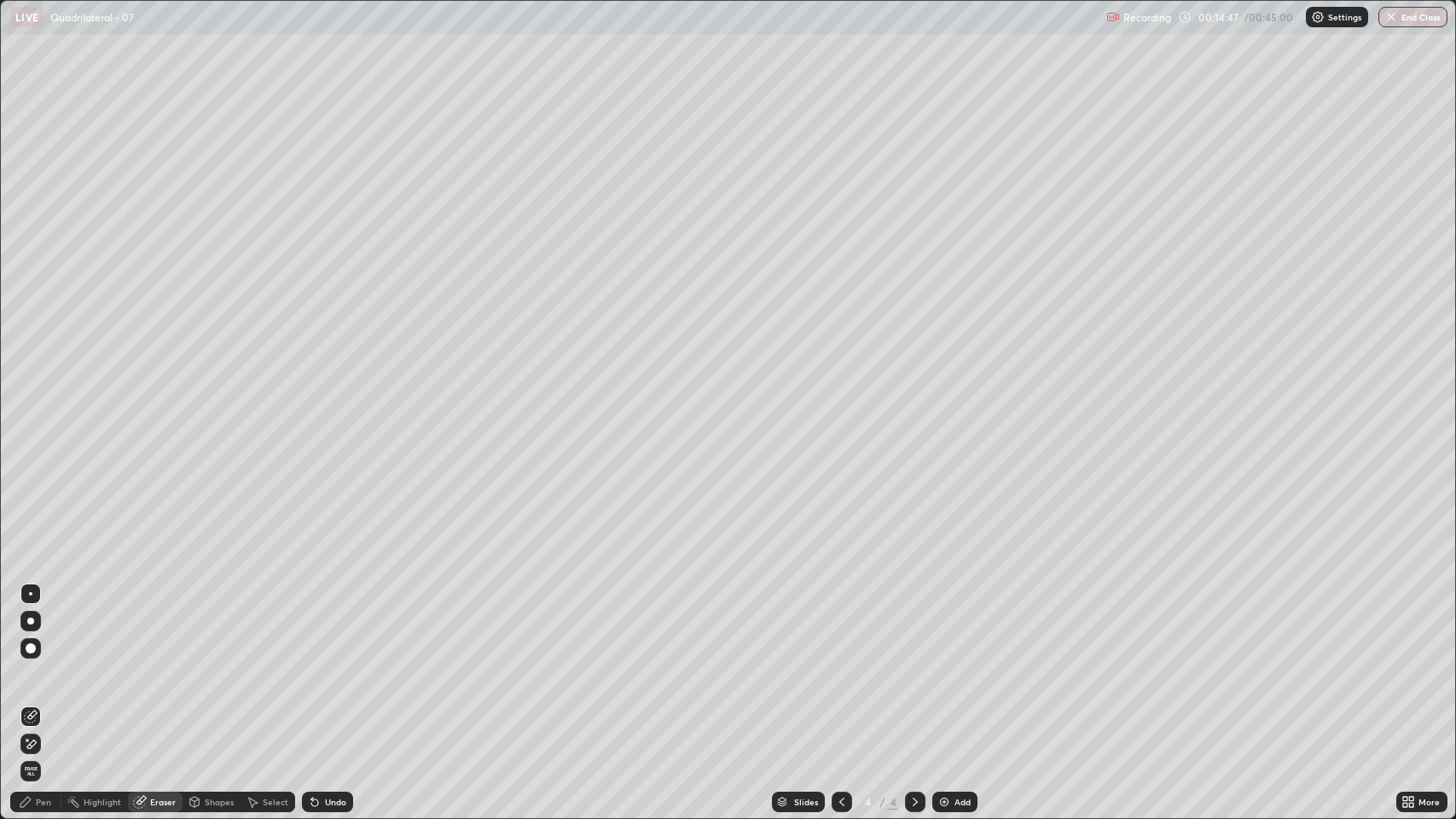
click at [30, 674] on icon at bounding box center [26, 802] width 14 height 14
click at [839, 674] on icon at bounding box center [841, 802] width 14 height 14
click at [912, 674] on icon at bounding box center [915, 802] width 14 height 14
click at [911, 674] on icon at bounding box center [915, 802] width 14 height 14
click at [839, 674] on icon at bounding box center [841, 802] width 14 height 14
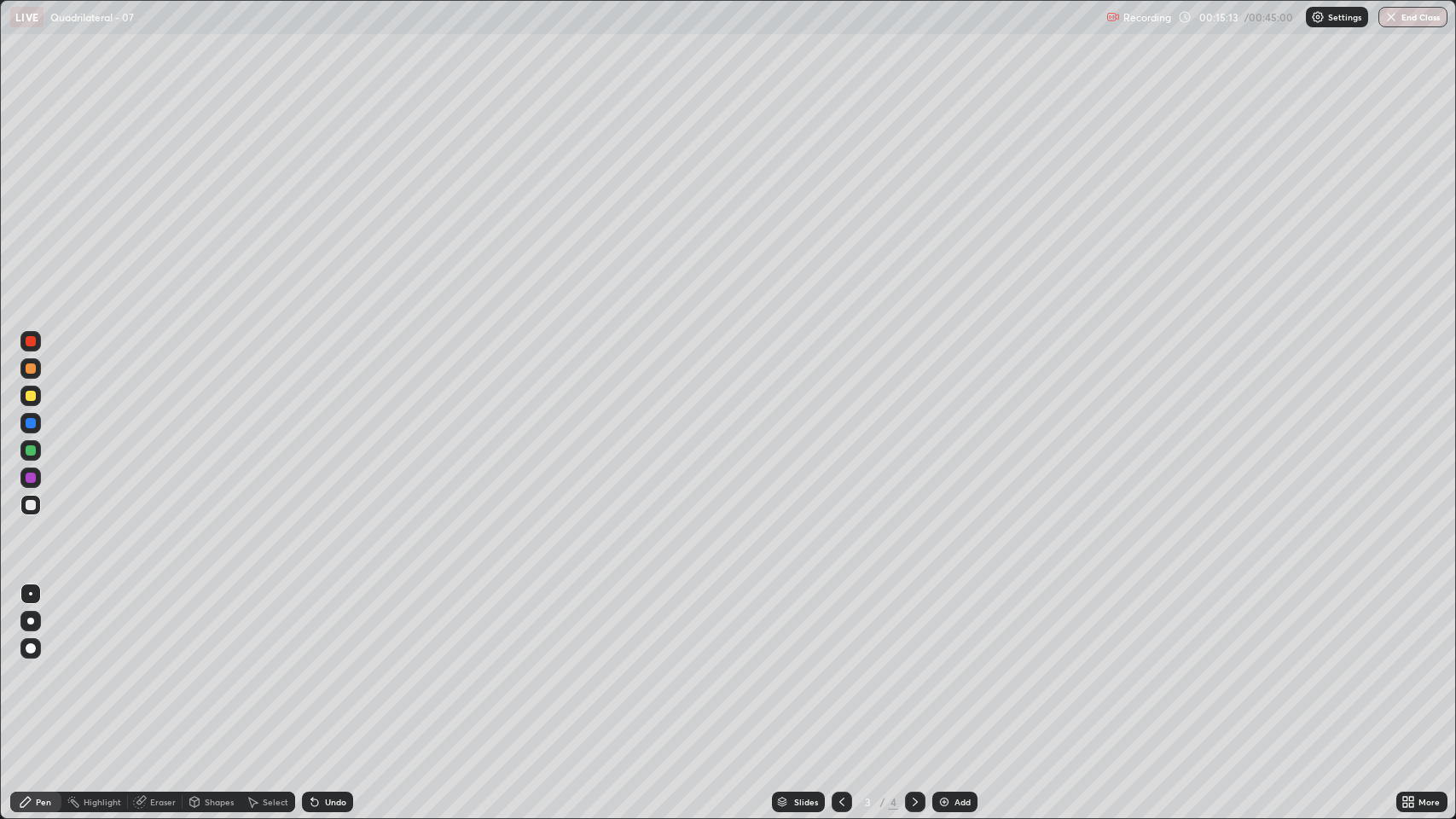
click at [914, 674] on icon at bounding box center [915, 802] width 14 height 14
click at [947, 674] on img at bounding box center [944, 802] width 14 height 14
click at [327, 674] on div "Undo" at bounding box center [336, 802] width 22 height 9
click at [336, 674] on div "Undo" at bounding box center [336, 802] width 22 height 9
click at [211, 674] on div "Shapes" at bounding box center [218, 802] width 29 height 9
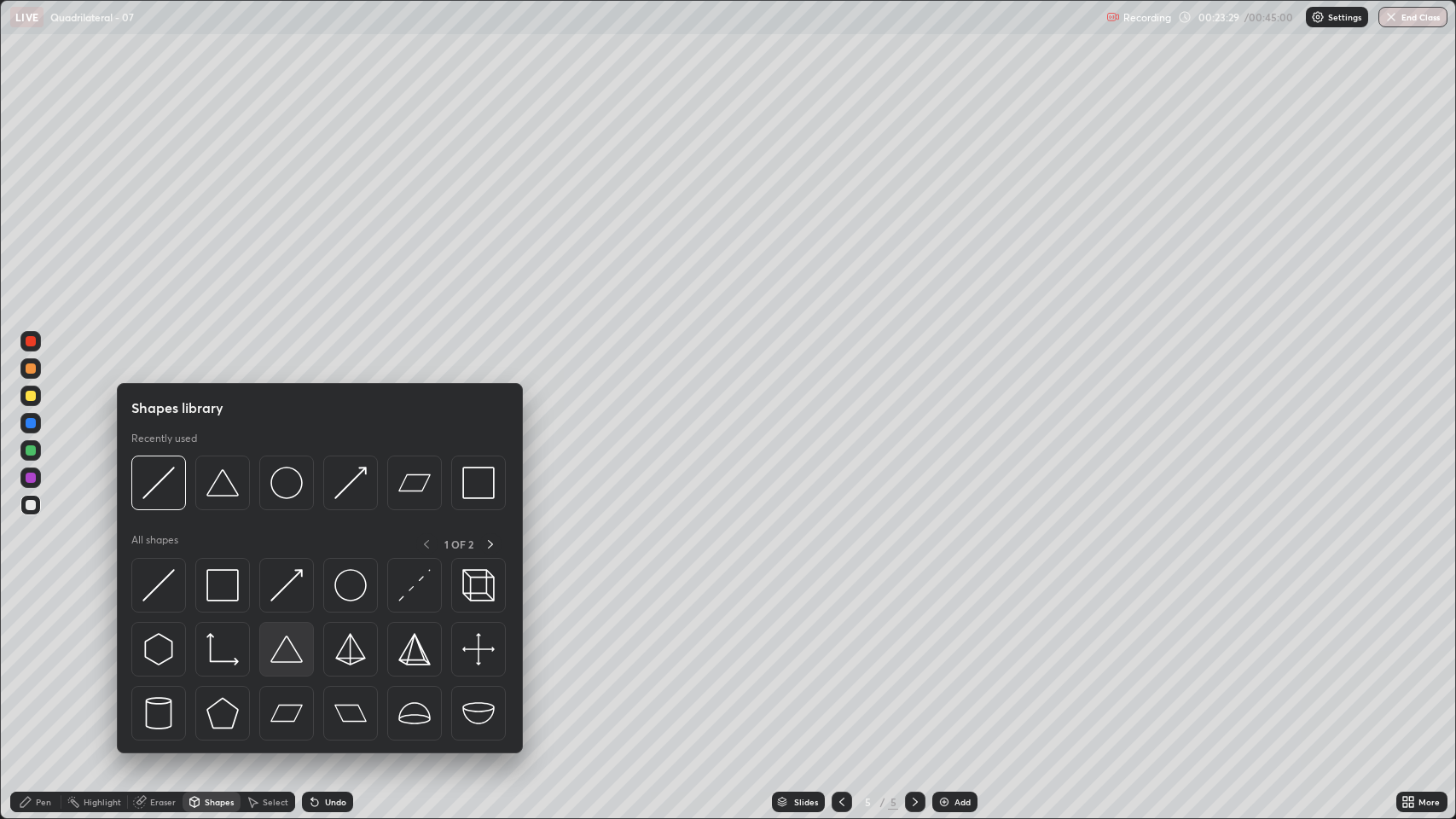
click at [273, 652] on img at bounding box center [286, 649] width 32 height 32
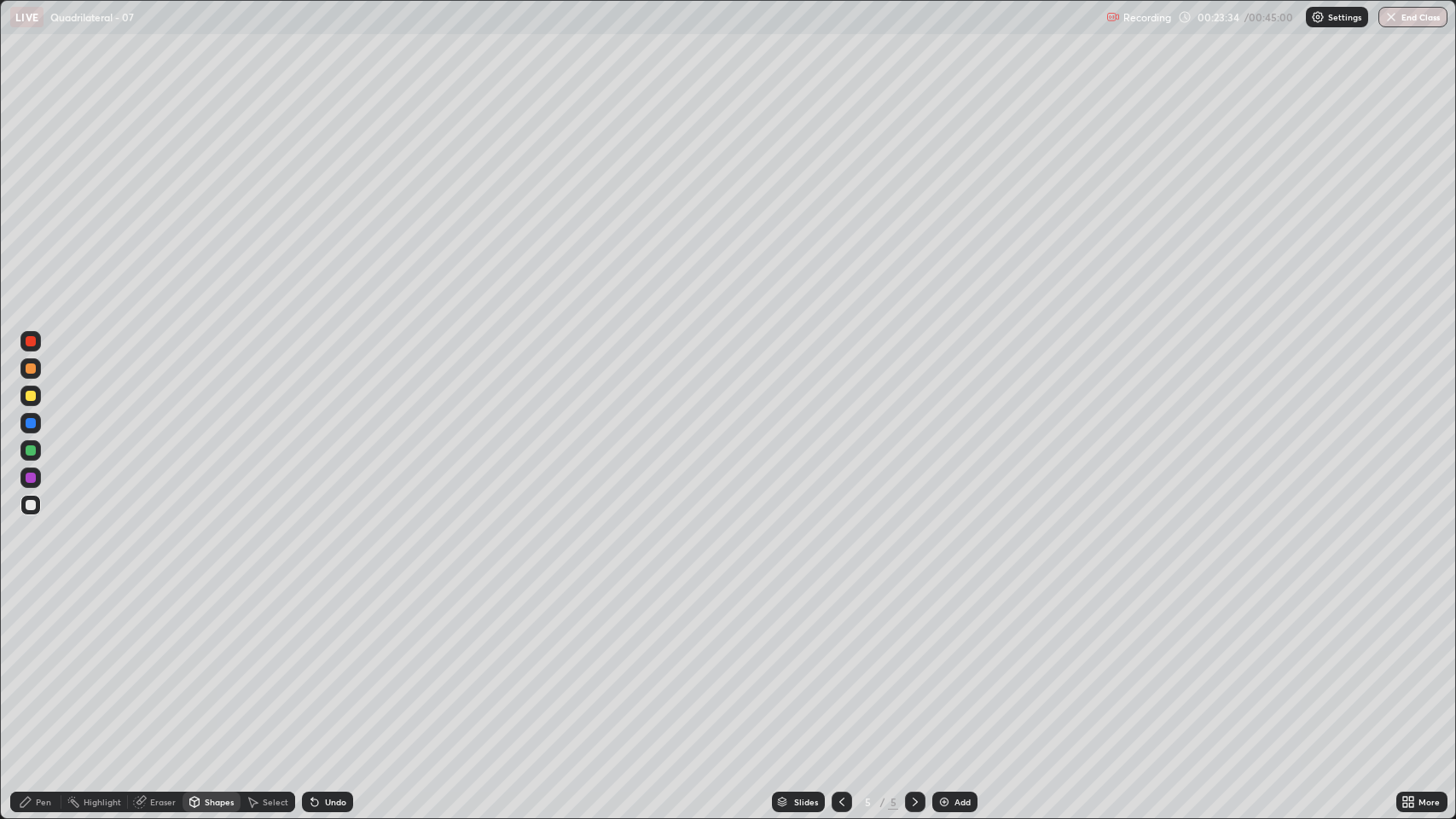
click at [51, 674] on div "Pen" at bounding box center [43, 802] width 16 height 9
click at [209, 674] on div "Shapes" at bounding box center [211, 802] width 58 height 21
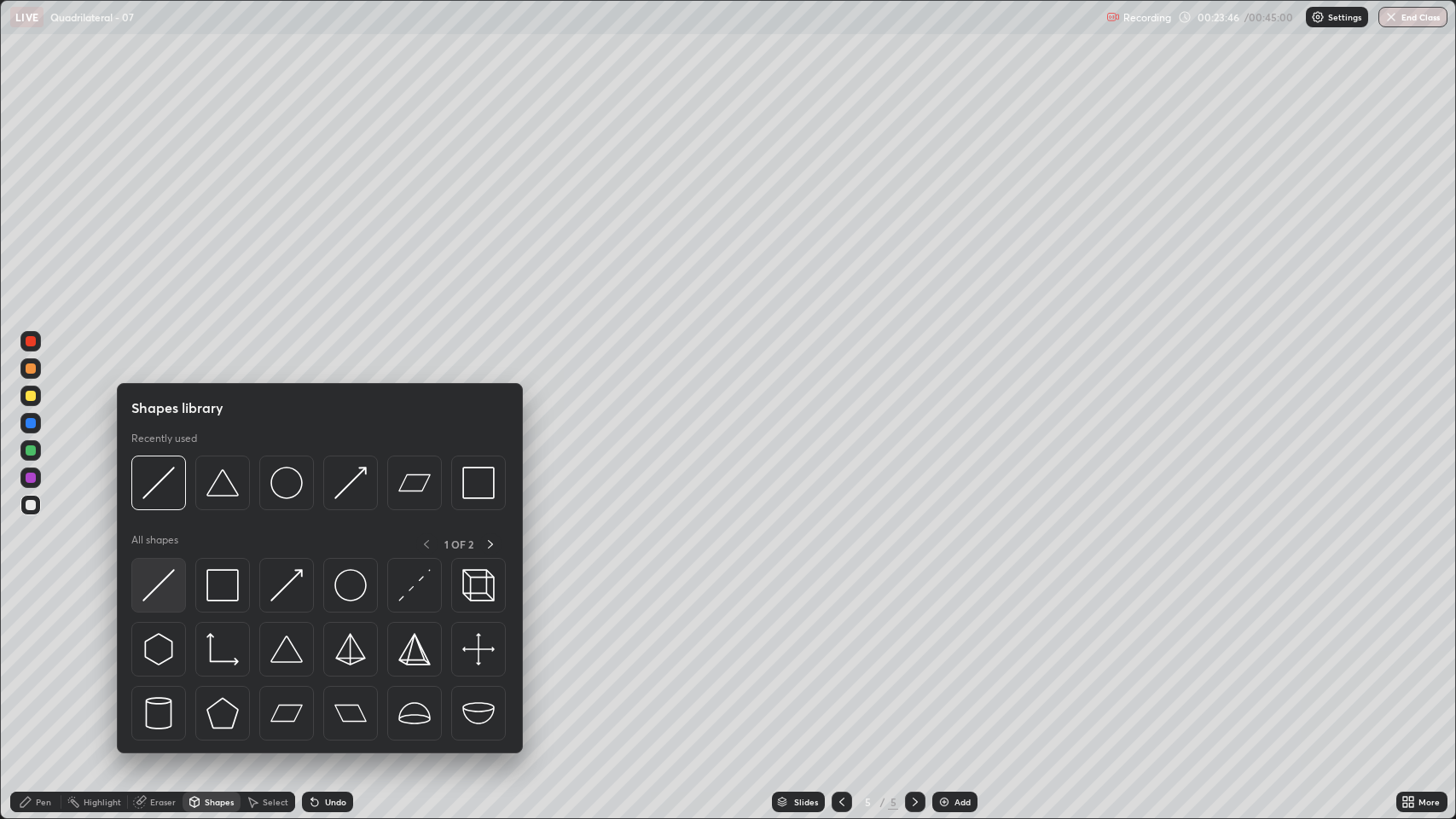
click at [159, 591] on img at bounding box center [158, 584] width 32 height 32
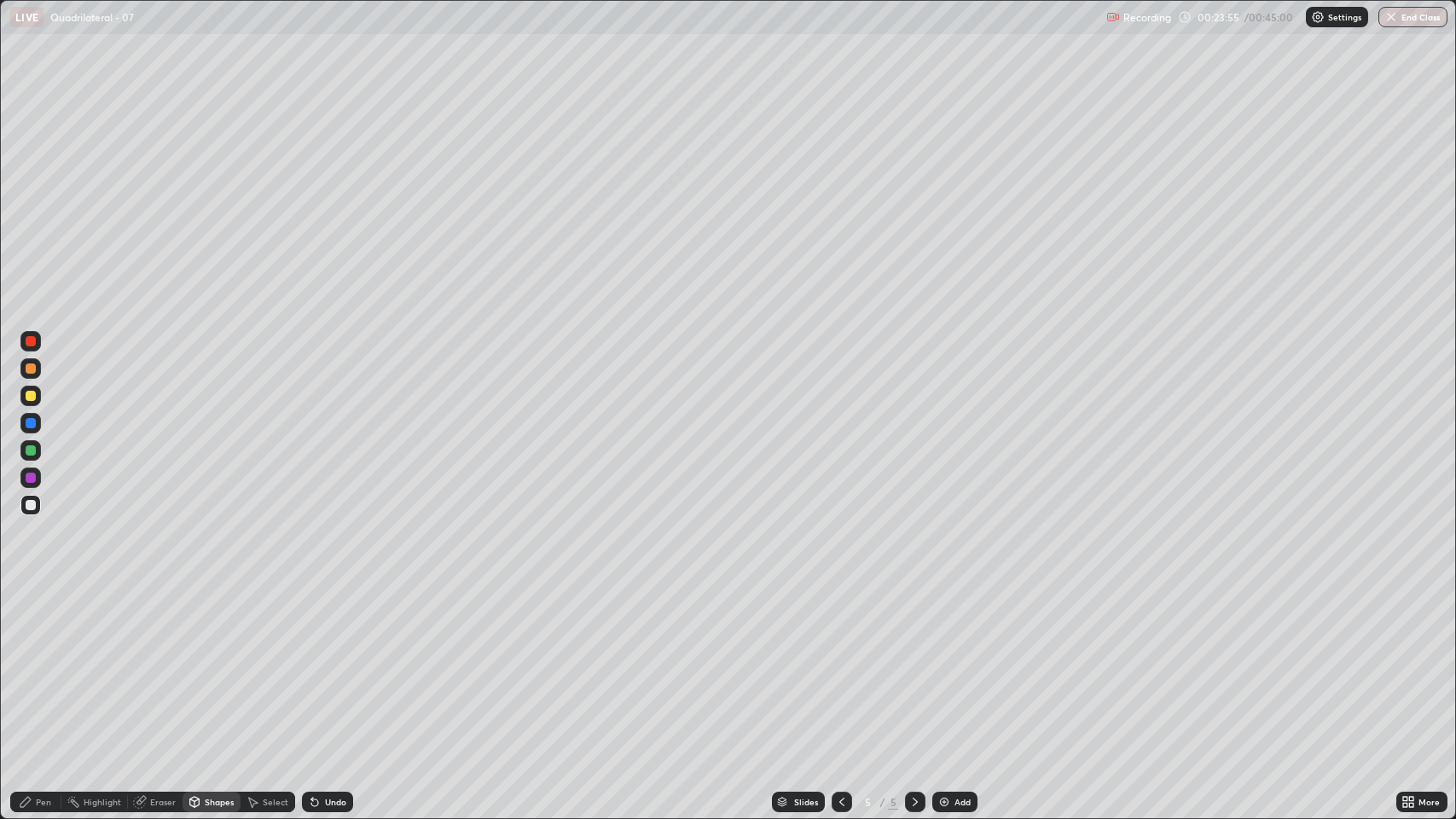
click at [37, 674] on div "Pen" at bounding box center [43, 802] width 16 height 9
click at [34, 396] on div at bounding box center [30, 396] width 10 height 10
click at [947, 674] on img at bounding box center [944, 802] width 14 height 14
click at [212, 674] on div "Shapes" at bounding box center [218, 802] width 29 height 9
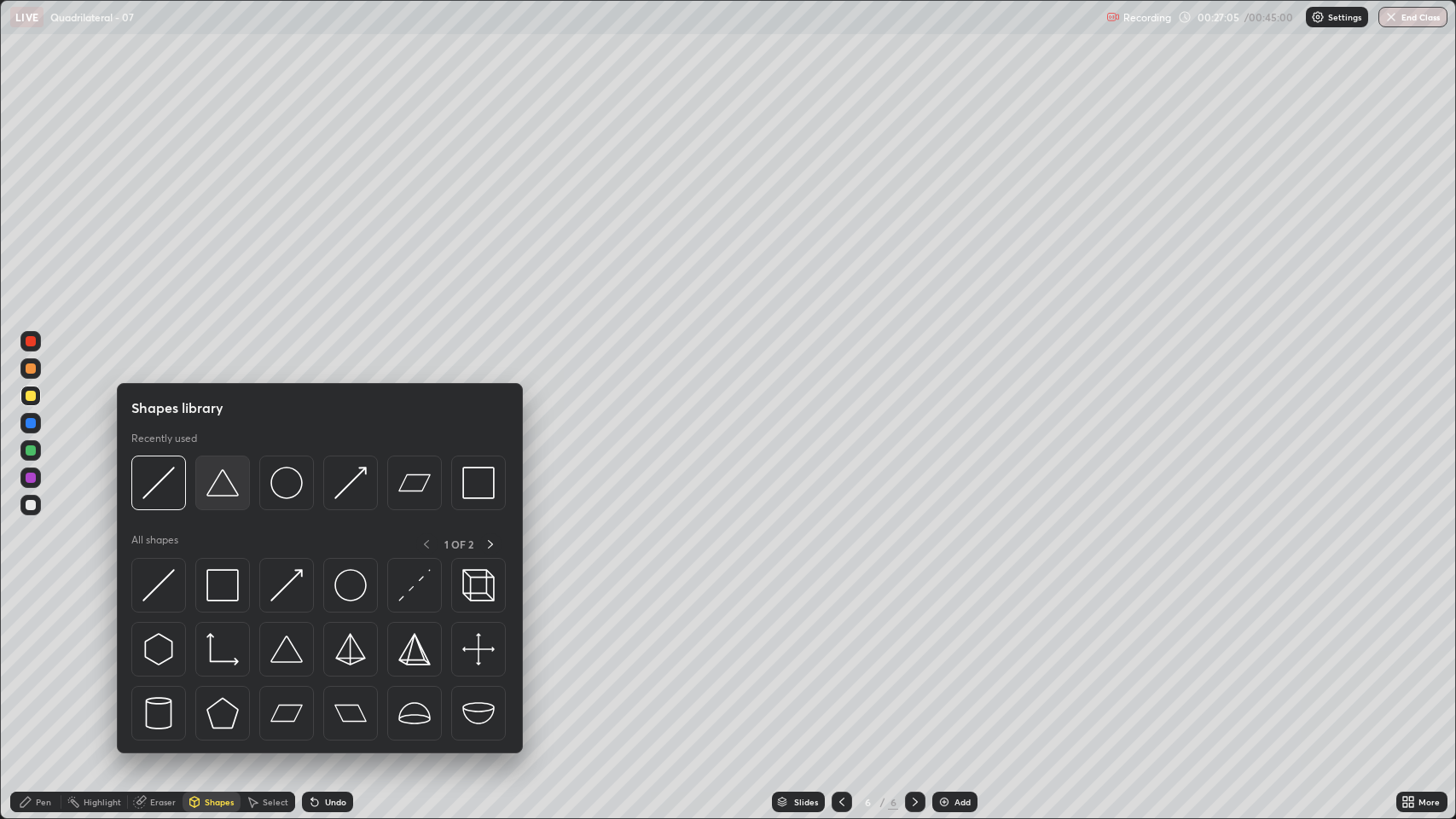
click at [223, 497] on img at bounding box center [222, 483] width 32 height 32
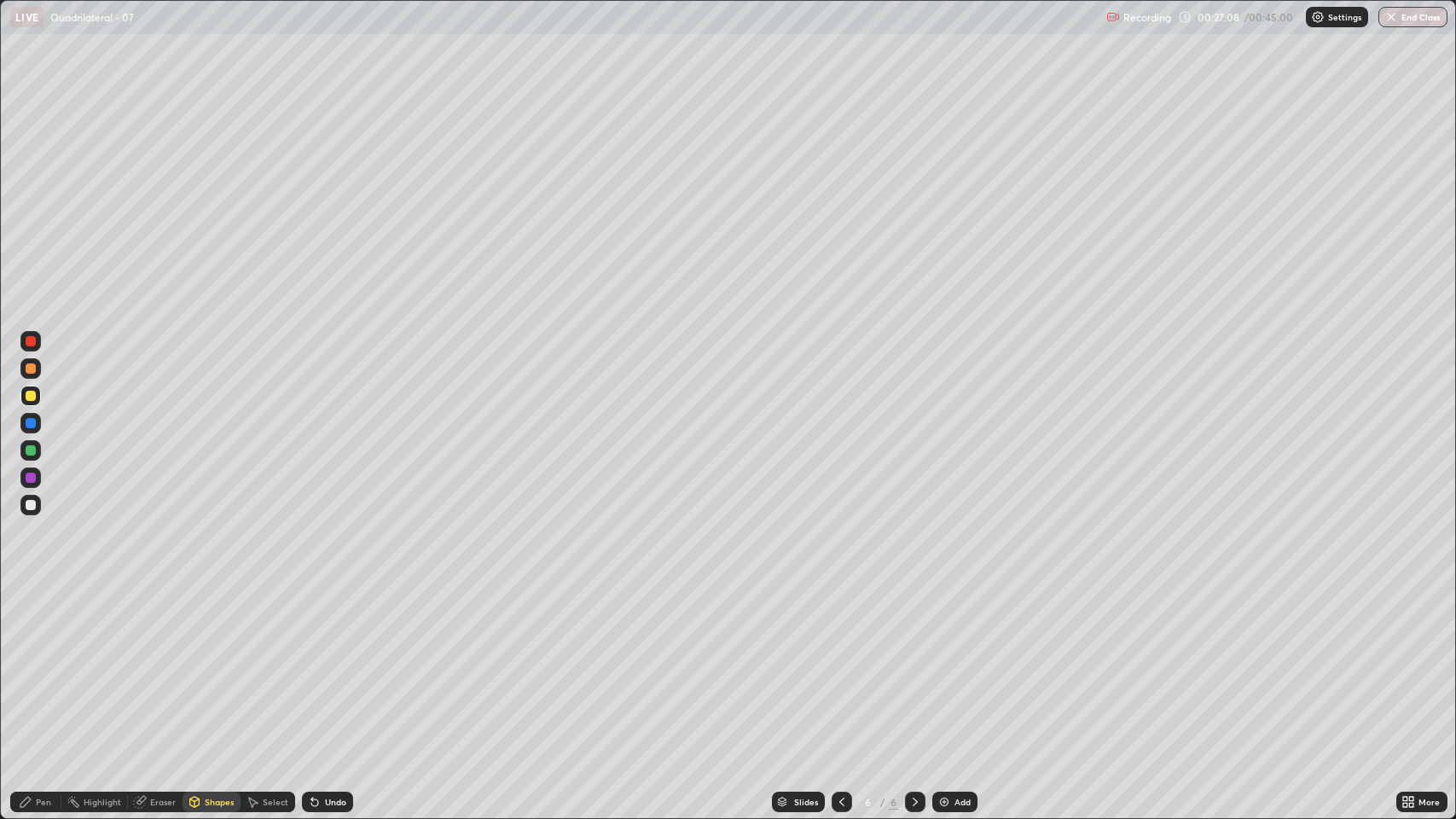
click at [213, 674] on div "Shapes" at bounding box center [211, 802] width 58 height 21
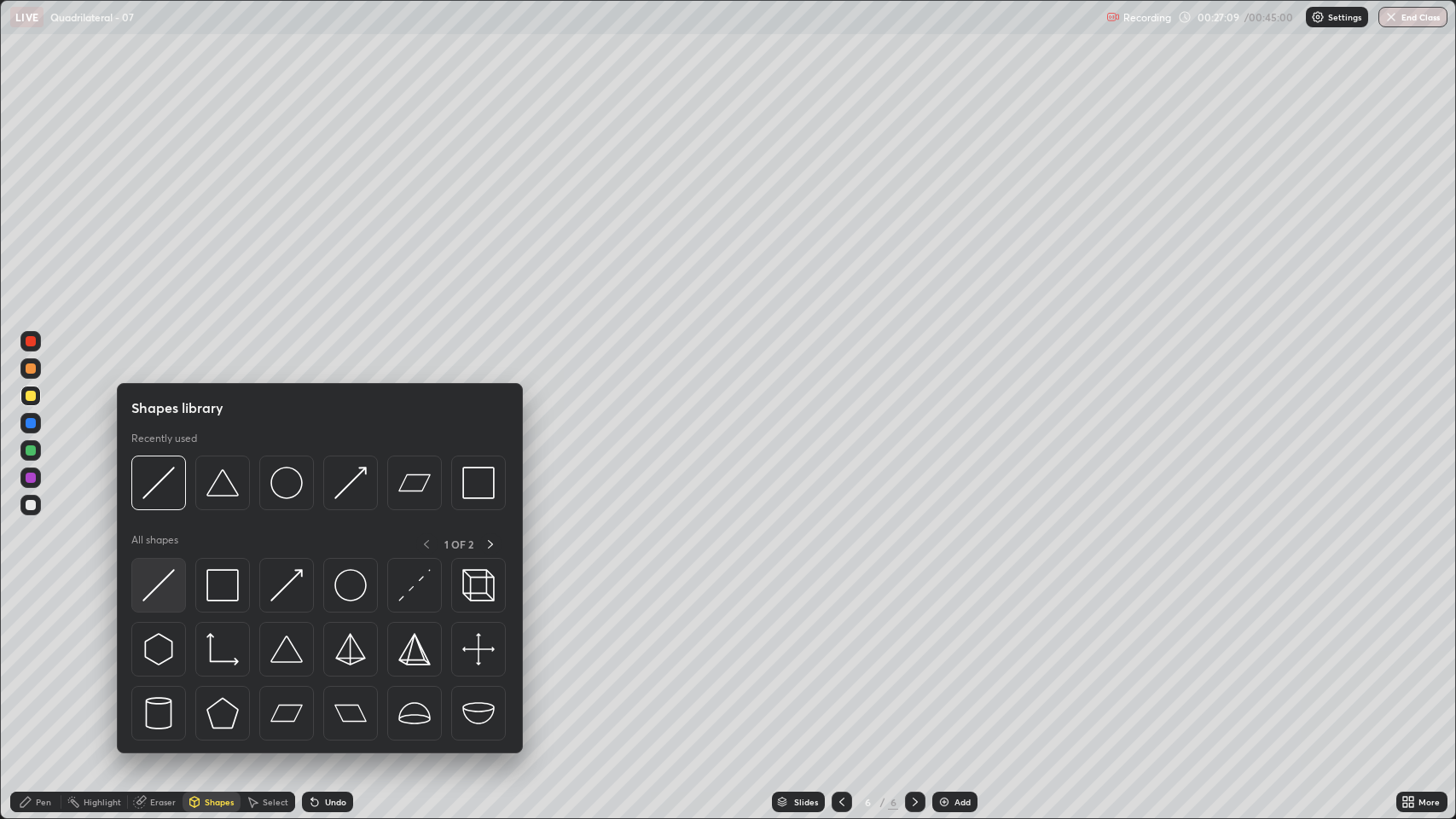
click at [170, 592] on img at bounding box center [158, 584] width 32 height 32
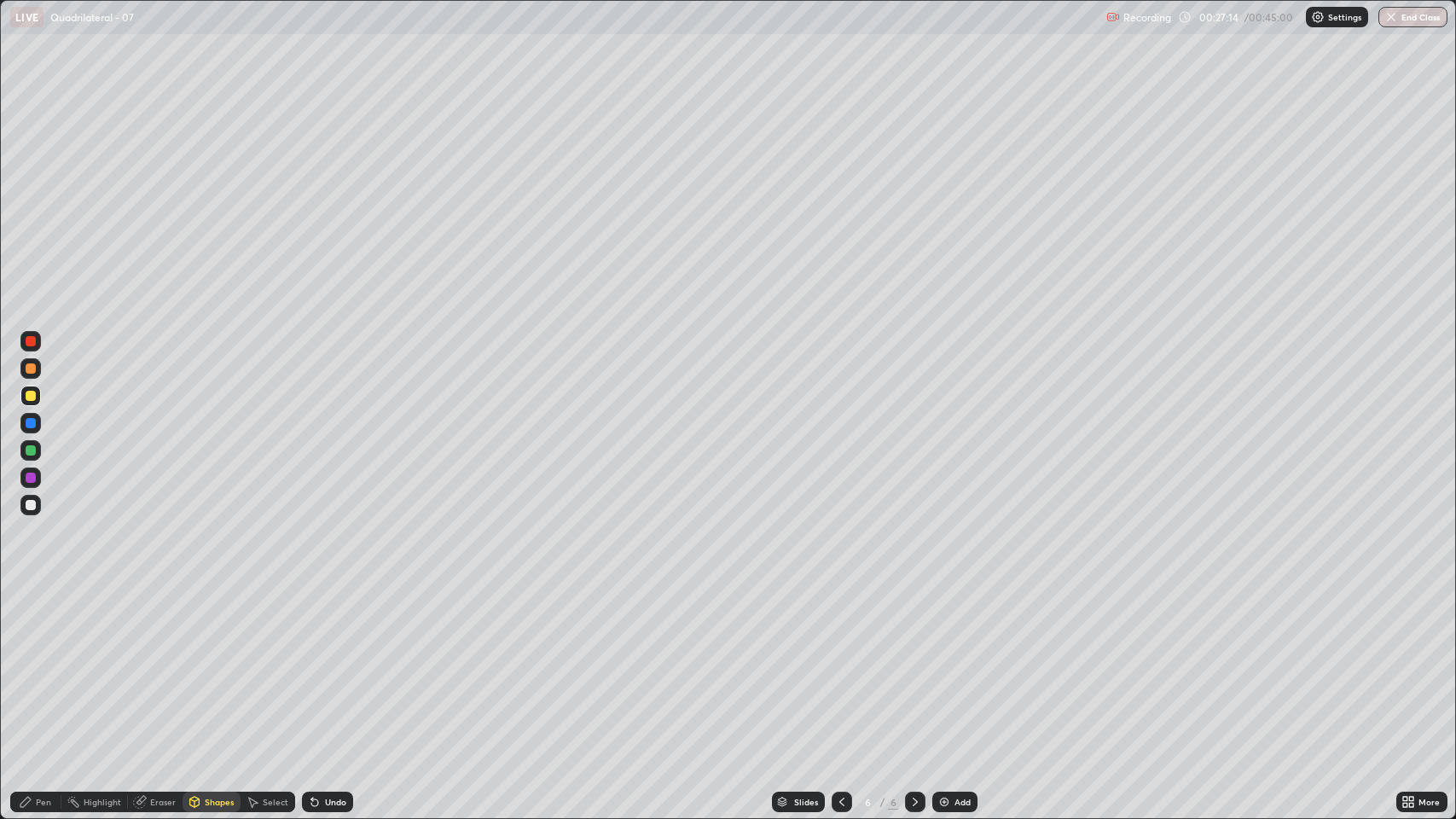
click at [341, 674] on div "Undo" at bounding box center [336, 802] width 22 height 9
click at [43, 674] on div "Pen" at bounding box center [43, 802] width 16 height 9
click at [954, 674] on div "Add" at bounding box center [954, 802] width 45 height 21
click at [34, 503] on div at bounding box center [30, 505] width 10 height 10
click at [225, 674] on div "Shapes" at bounding box center [211, 802] width 58 height 21
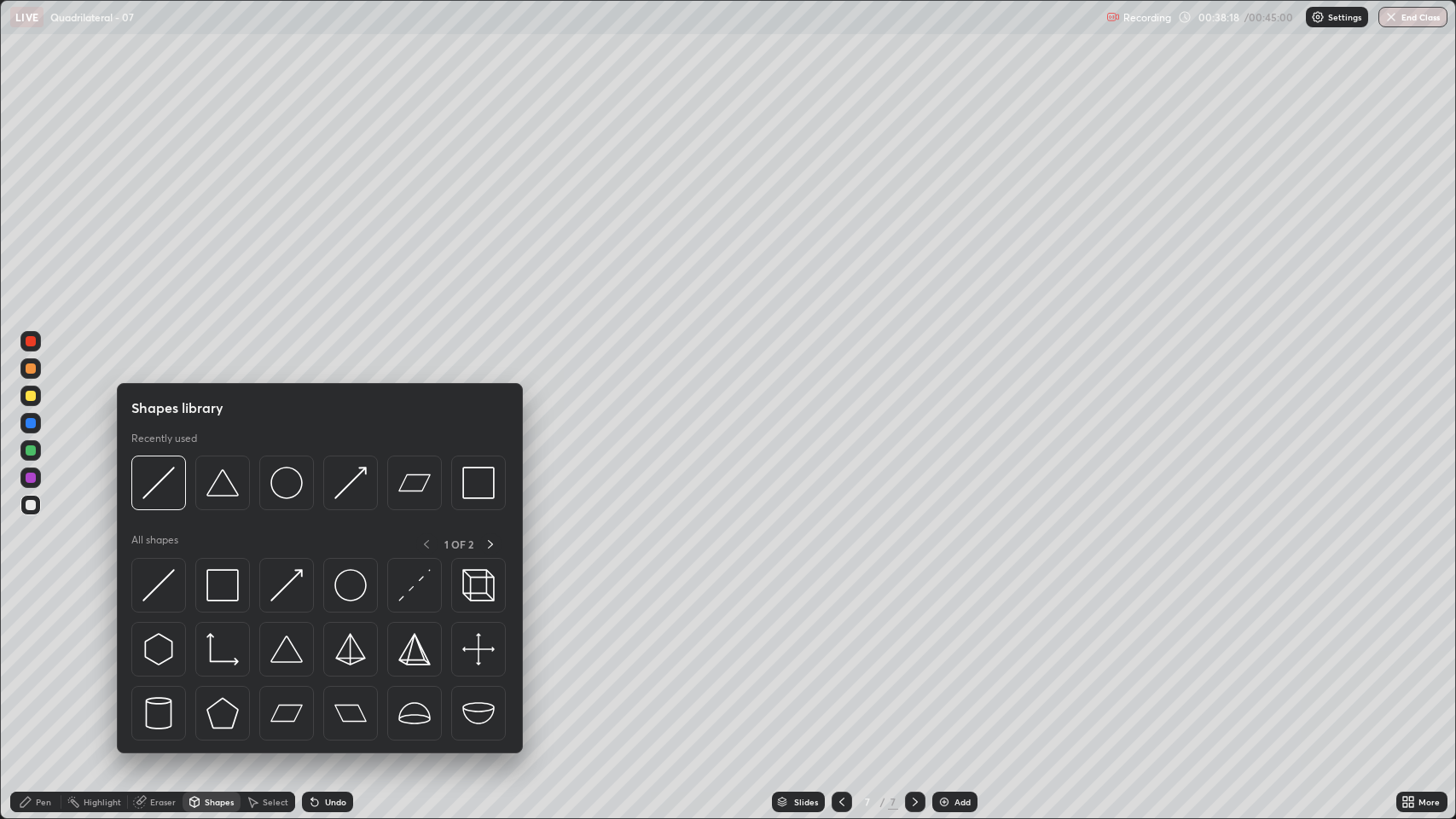
click at [221, 497] on img at bounding box center [222, 483] width 32 height 32
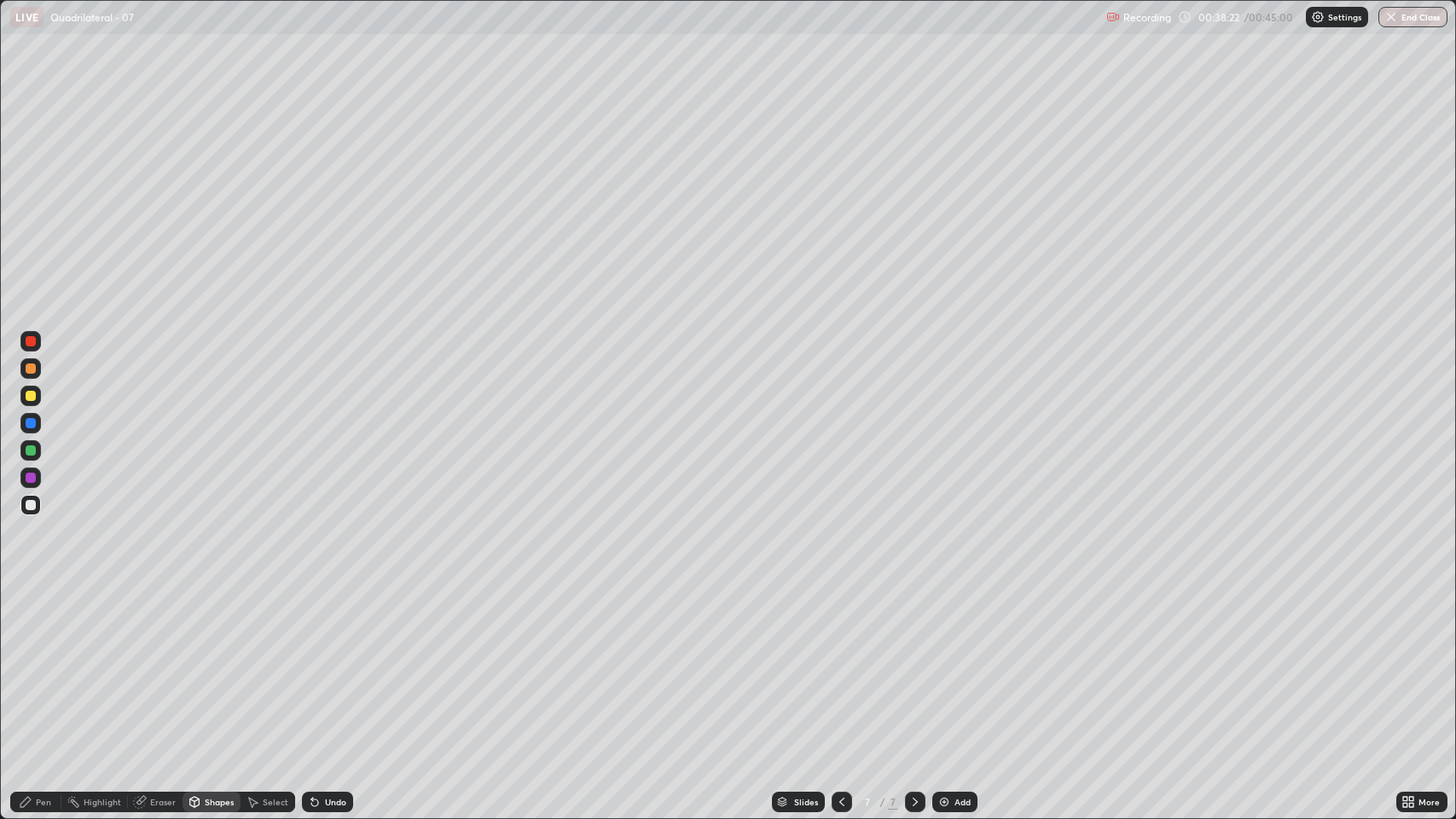
click at [216, 674] on div "Shapes" at bounding box center [218, 802] width 29 height 9
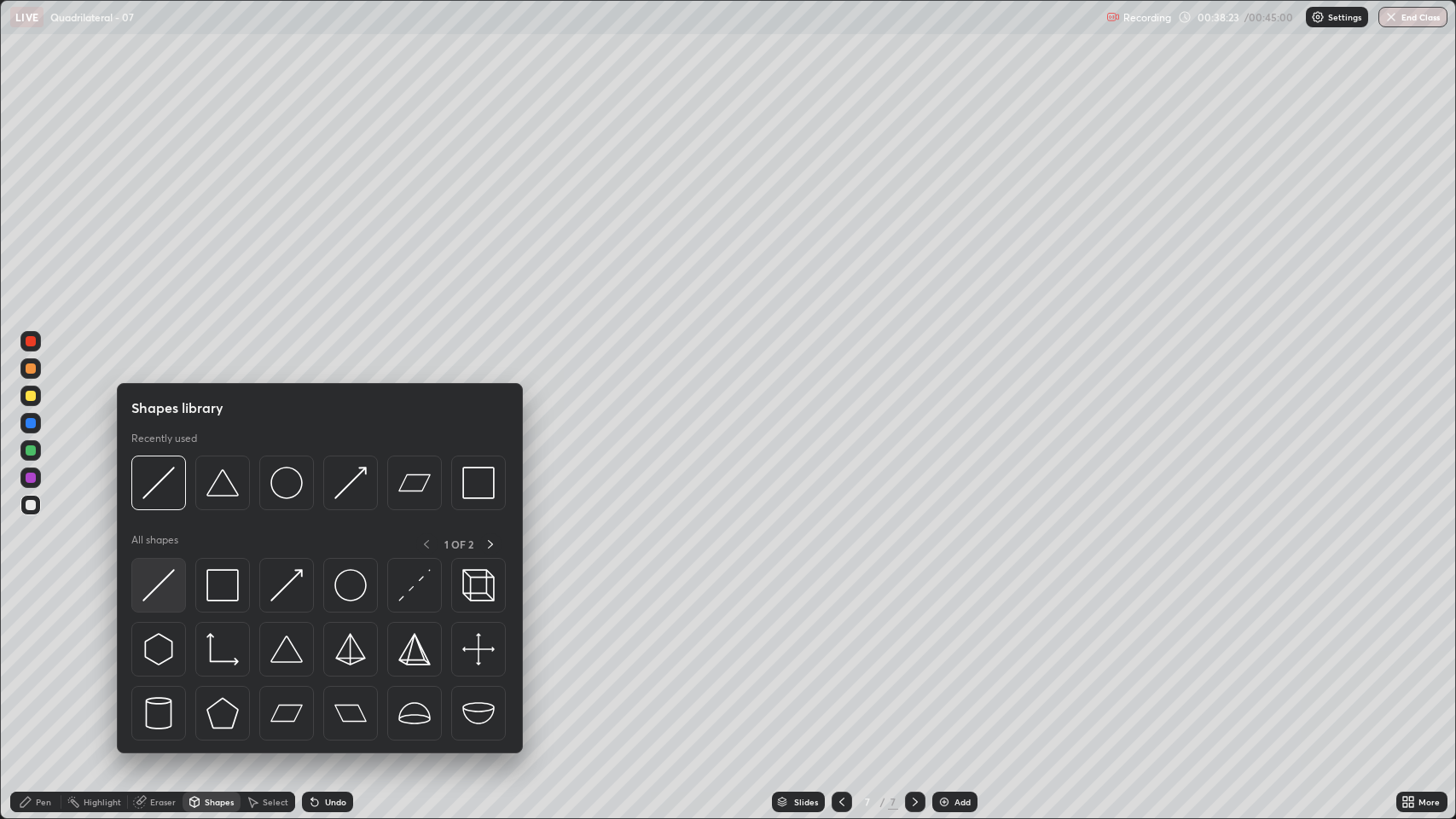
click at [154, 591] on img at bounding box center [158, 584] width 32 height 32
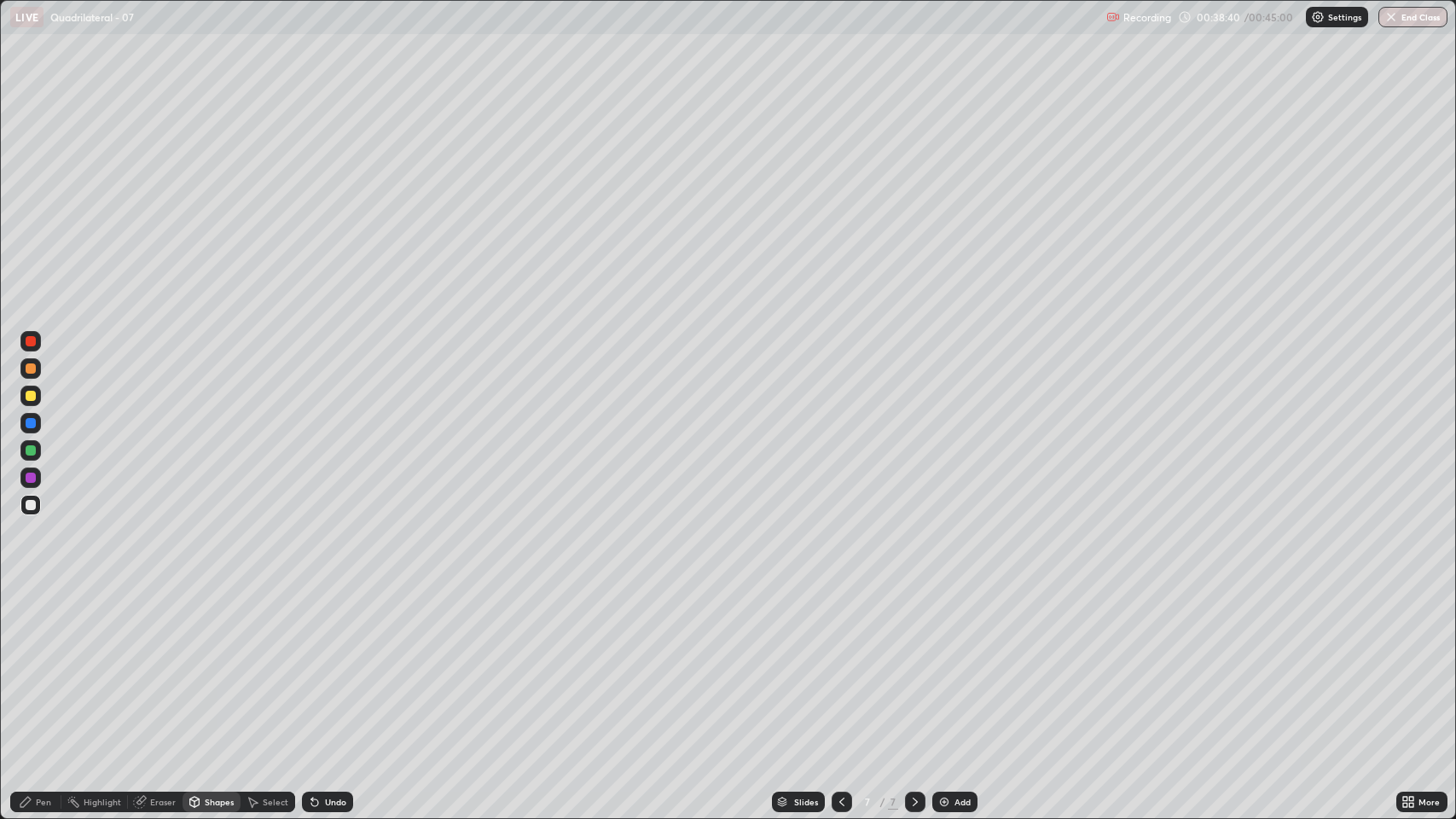
click at [44, 674] on div "Pen" at bounding box center [43, 802] width 16 height 9
click at [336, 674] on div "Undo" at bounding box center [336, 802] width 22 height 9
click at [341, 674] on div "Undo" at bounding box center [336, 802] width 22 height 9
click at [342, 674] on div "Undo" at bounding box center [327, 802] width 51 height 21
click at [335, 674] on div "Undo" at bounding box center [336, 802] width 22 height 9
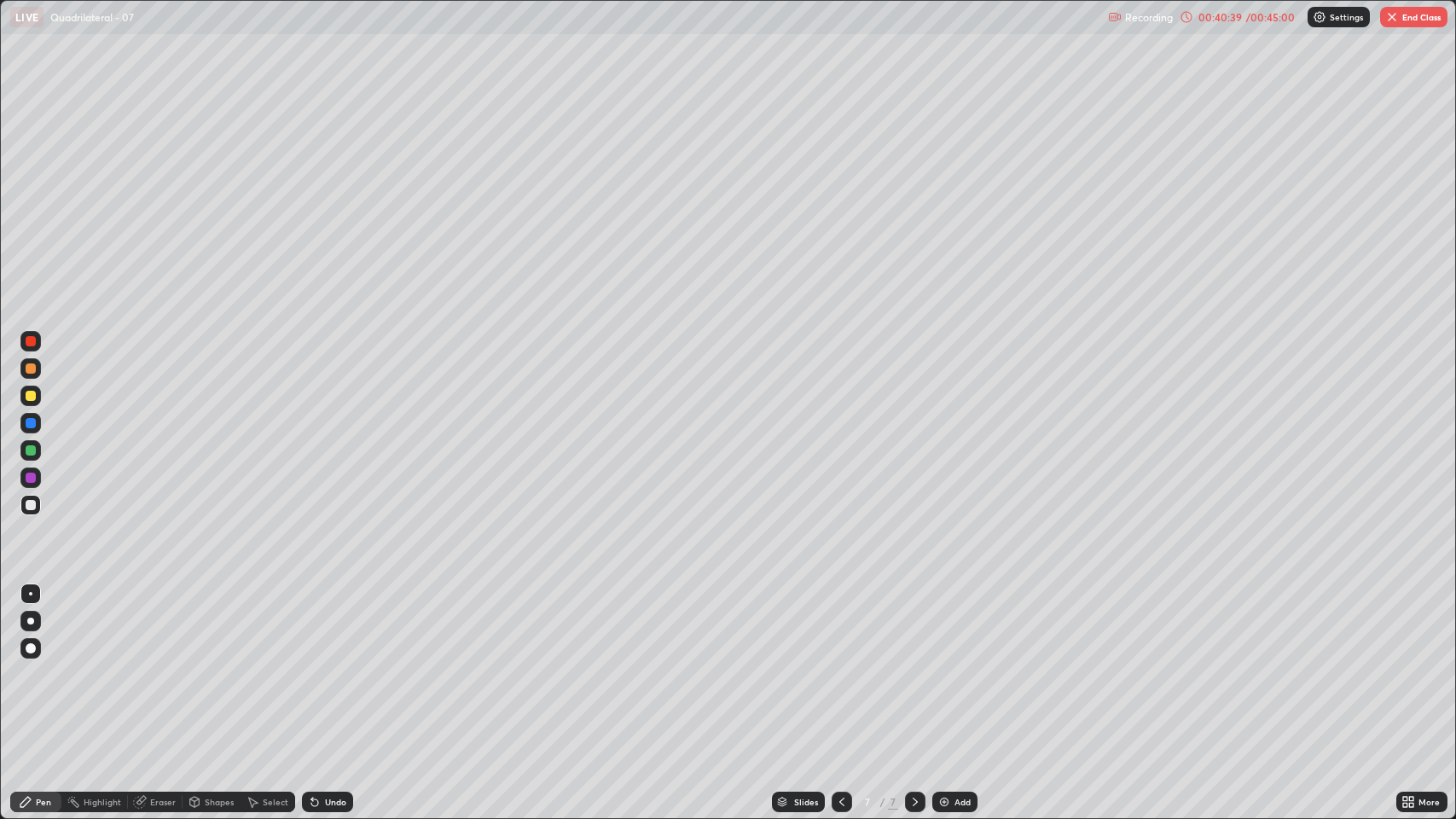
click at [344, 674] on div "Undo" at bounding box center [327, 802] width 51 height 21
click at [37, 392] on div at bounding box center [31, 396] width 21 height 21
click at [1337, 17] on p "Settings" at bounding box center [1346, 17] width 33 height 9
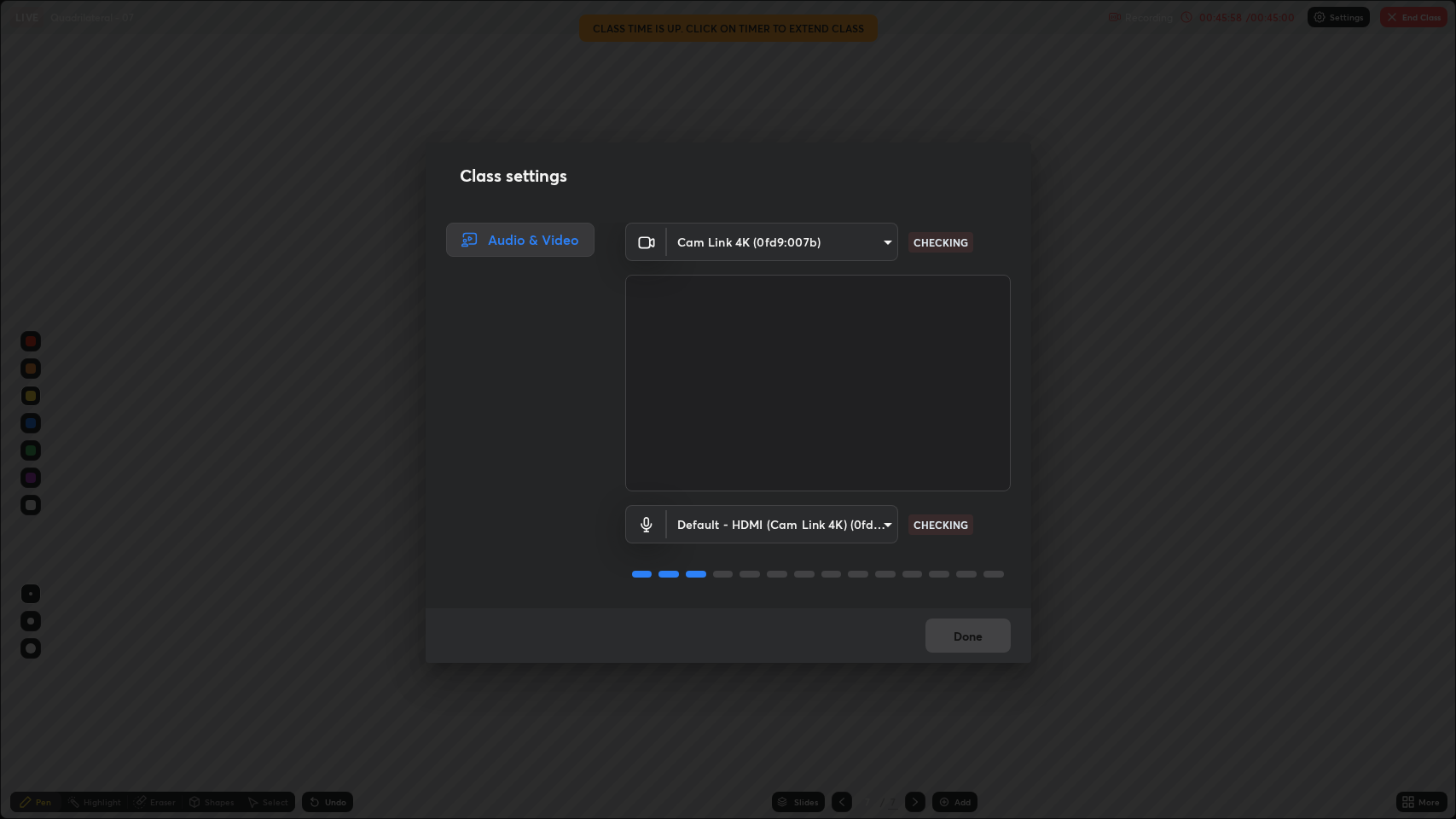
click at [799, 88] on div "Class settings Audio & Video Cam Link 4K (0fd9:007b) 023dc7e4afad408b4af01b24b4…" at bounding box center [728, 410] width 1456 height 819
click at [952, 643] on button "Done" at bounding box center [967, 635] width 85 height 34
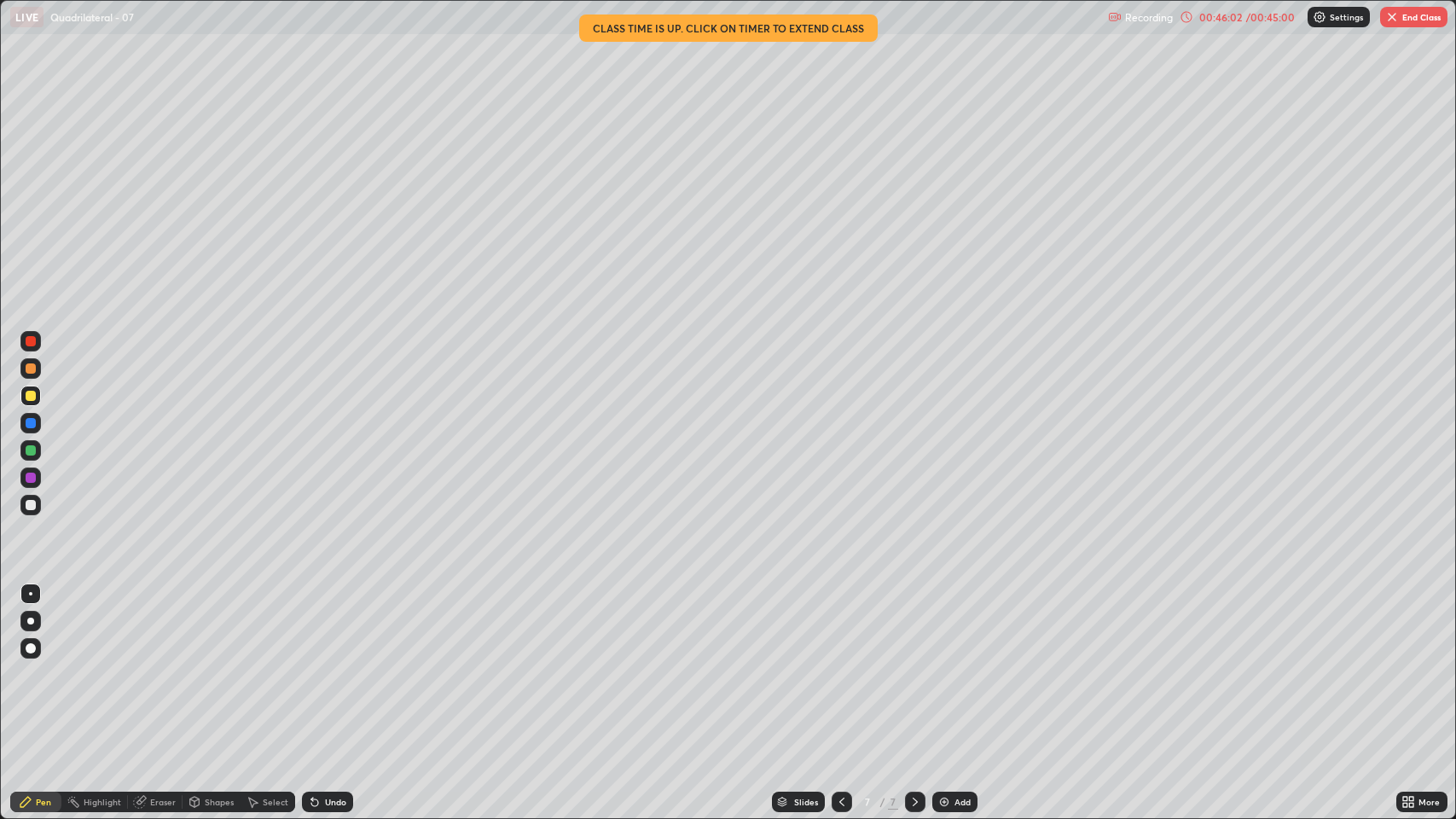
click at [1257, 18] on div "/ 00:45:00" at bounding box center [1270, 17] width 53 height 10
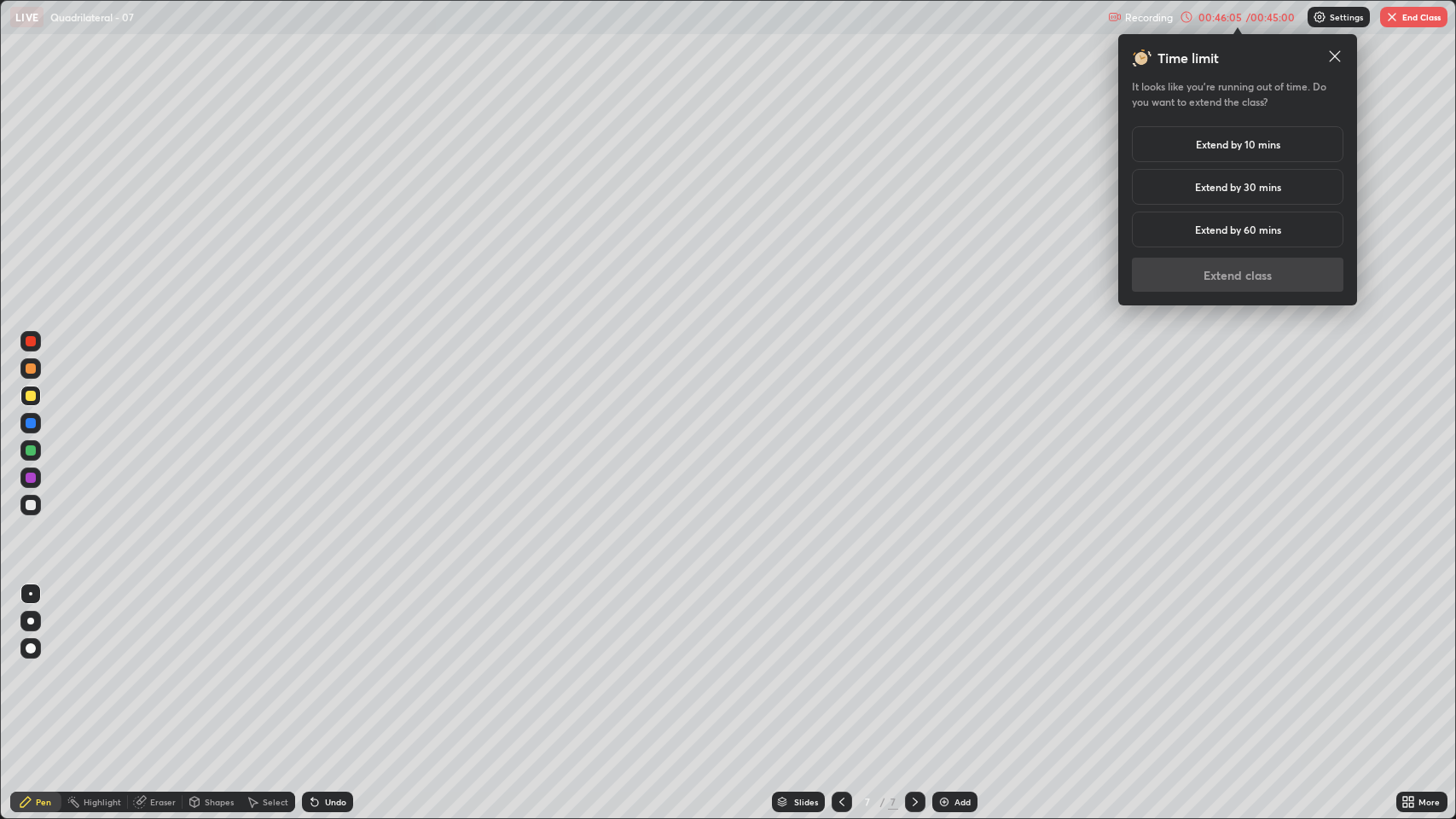
click at [1247, 144] on h5 "Extend by 10 mins" at bounding box center [1237, 144] width 84 height 16
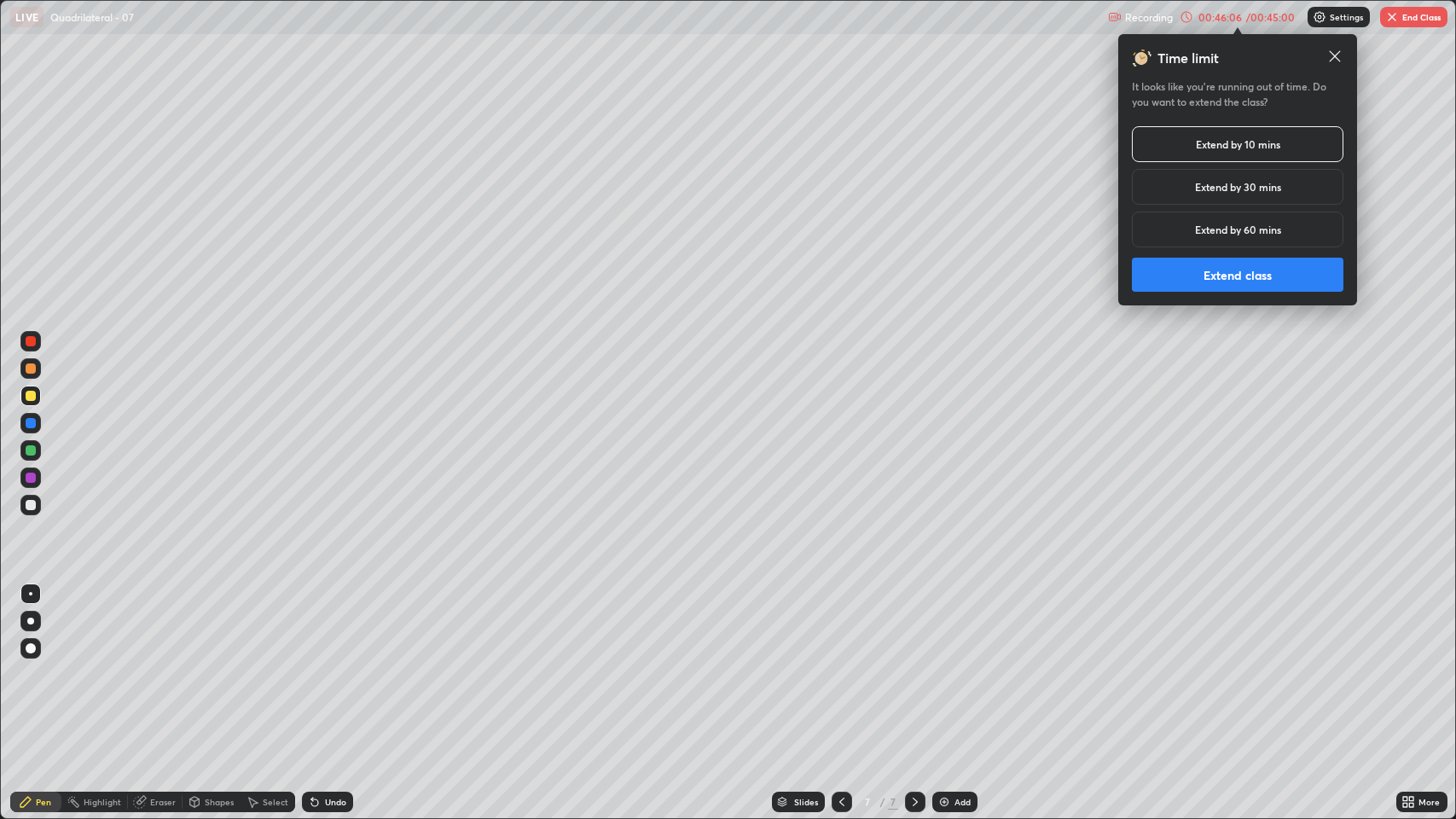
click at [1223, 285] on button "Extend class" at bounding box center [1237, 274] width 211 height 34
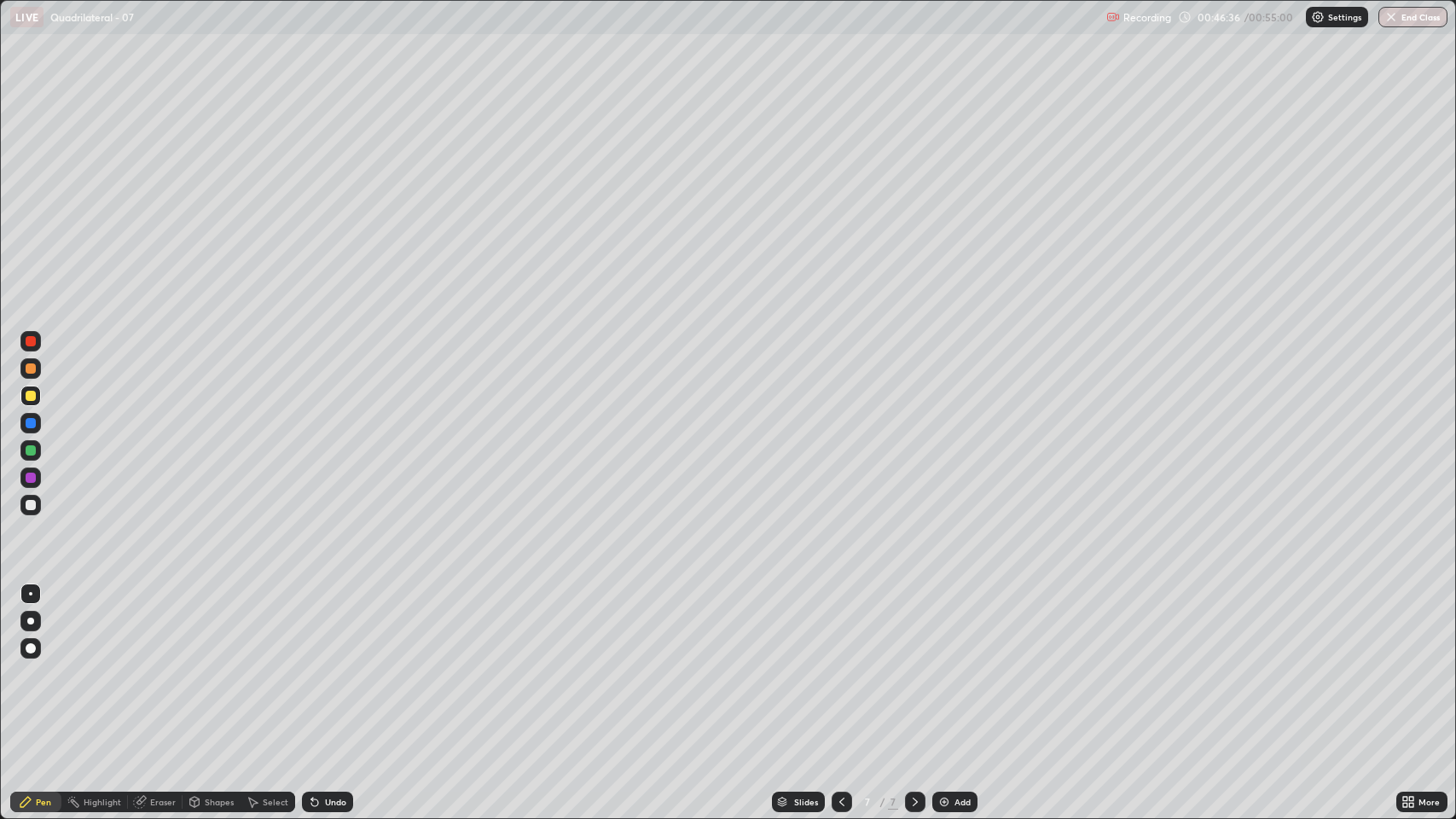
click at [947, 674] on div "Add" at bounding box center [954, 802] width 45 height 21
click at [221, 674] on div "Shapes" at bounding box center [211, 802] width 58 height 21
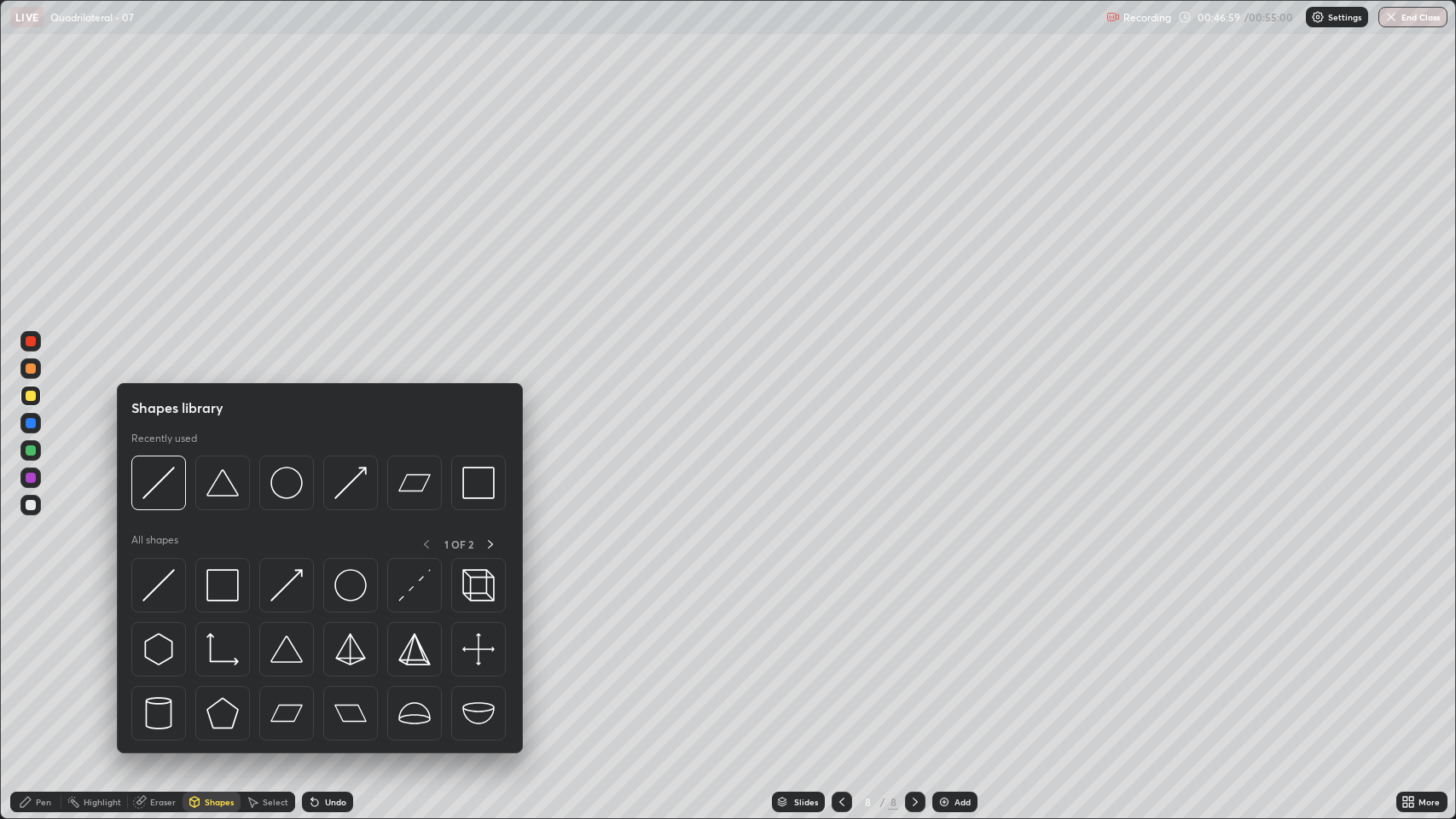
click at [174, 674] on div "Eraser" at bounding box center [163, 802] width 25 height 9
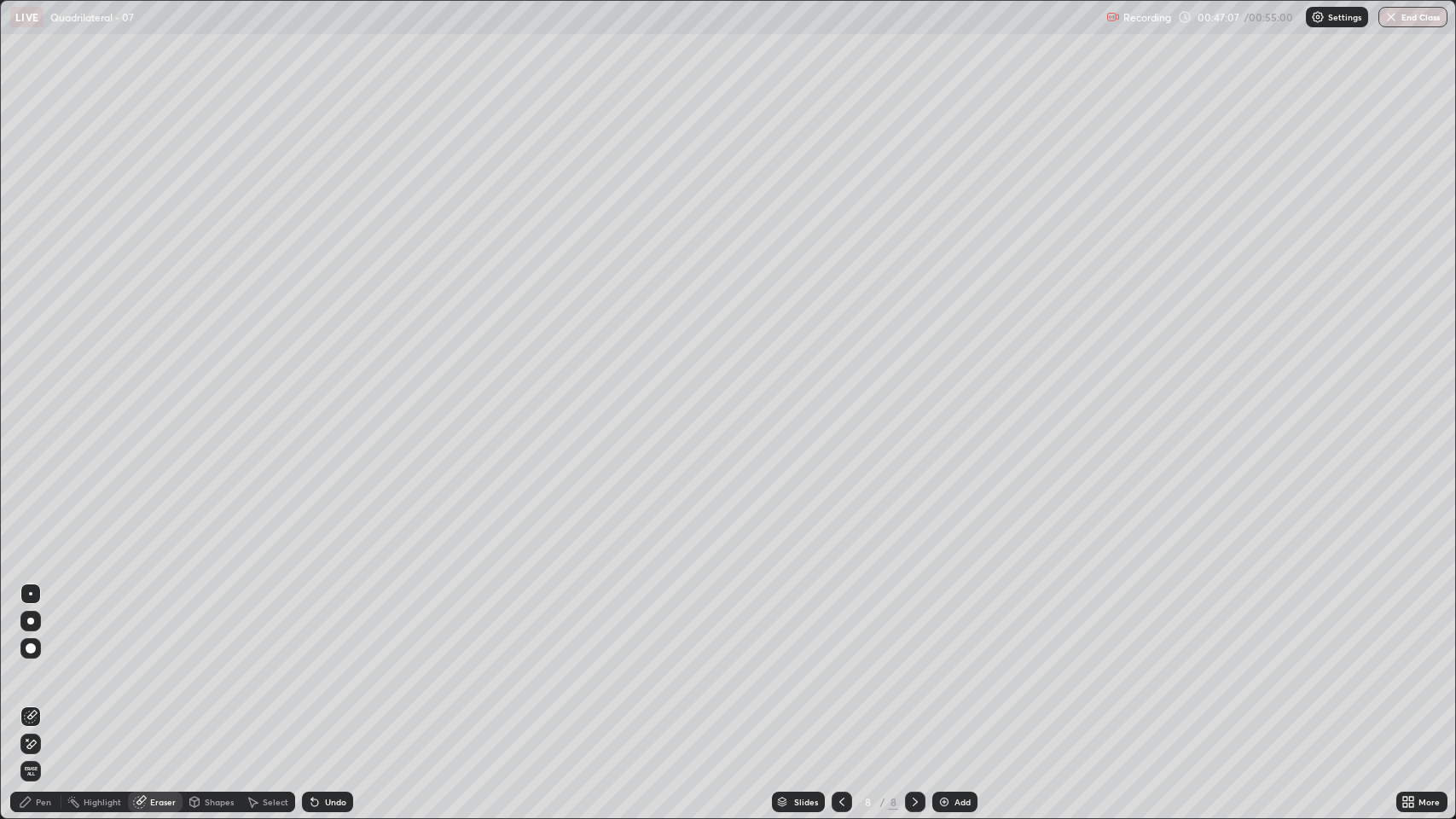
click at [43, 674] on div "Pen" at bounding box center [43, 802] width 16 height 9
click at [207, 674] on div "Shapes" at bounding box center [211, 802] width 58 height 21
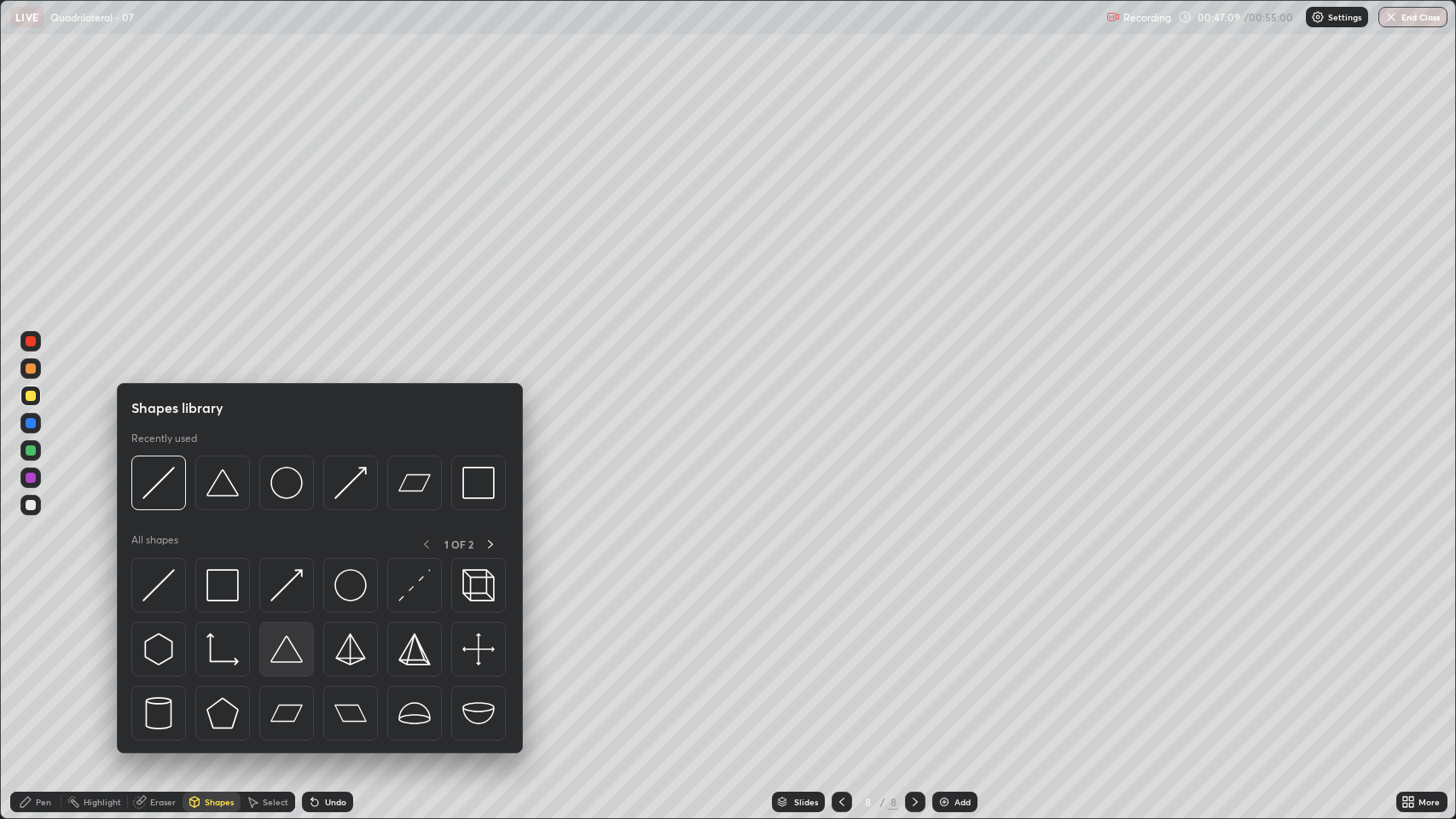
click at [289, 657] on img at bounding box center [286, 649] width 32 height 32
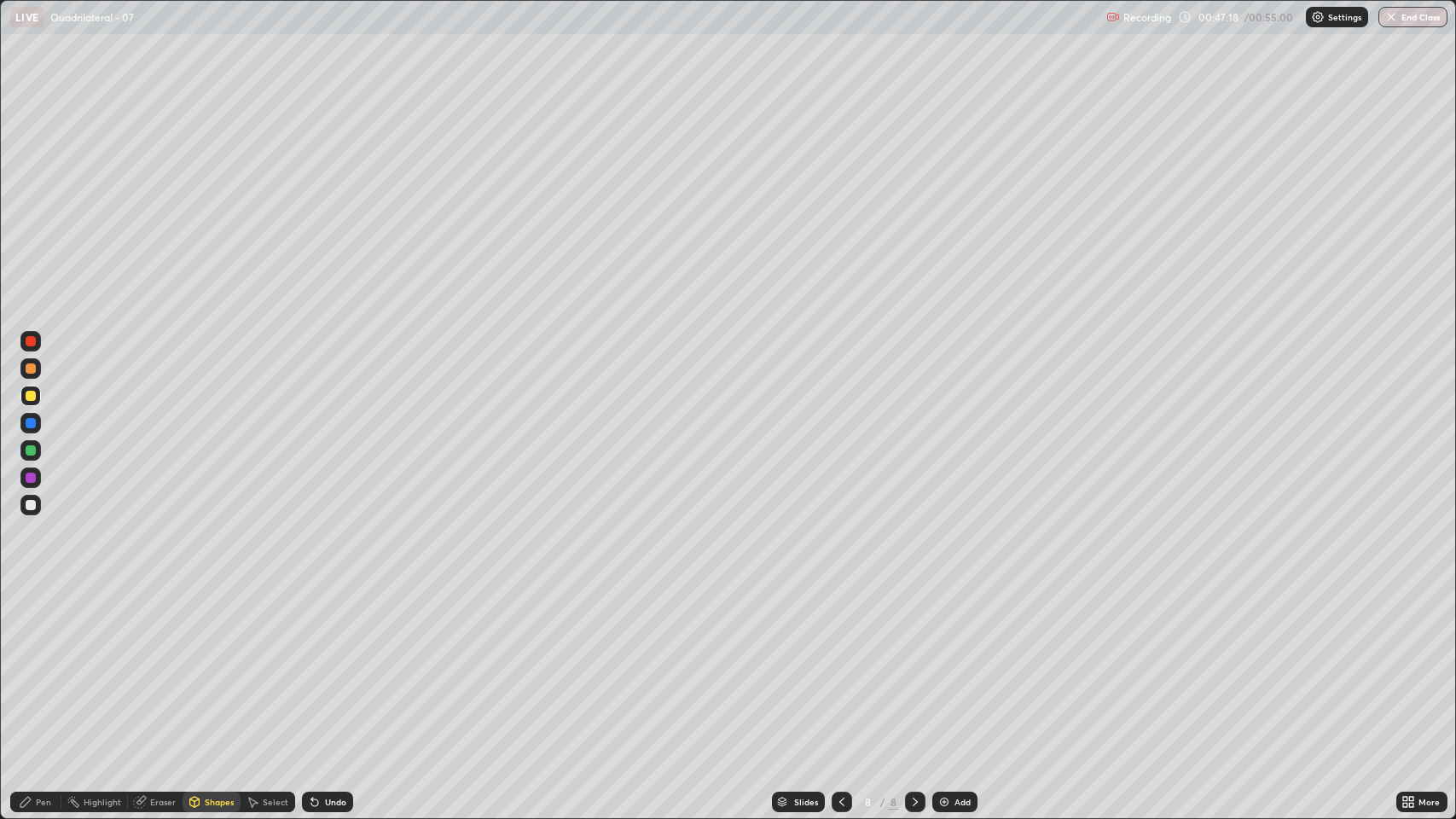
click at [219, 674] on div "Shapes" at bounding box center [211, 802] width 58 height 21
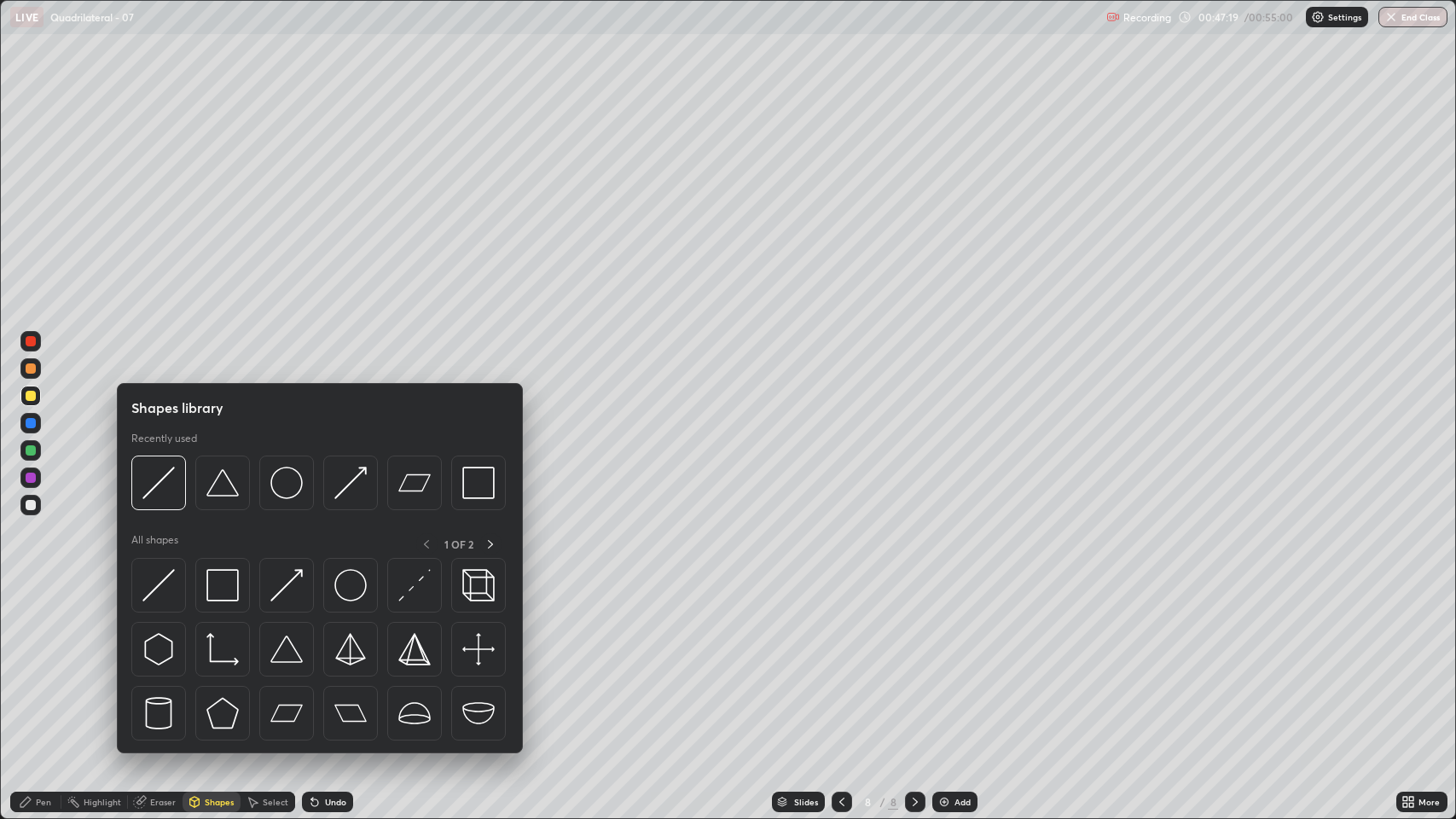
click at [160, 583] on img at bounding box center [158, 584] width 32 height 32
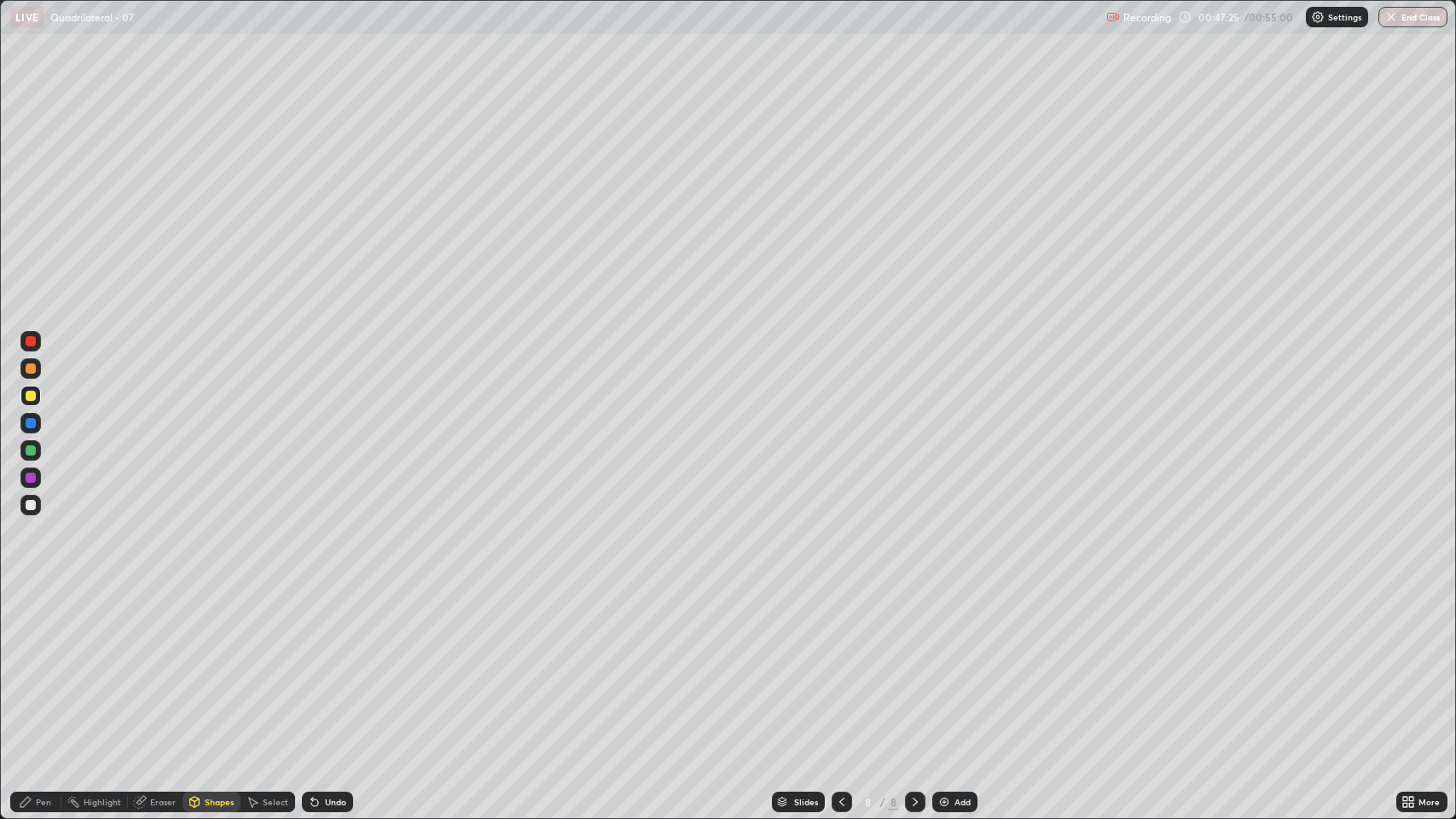
click at [43, 674] on div "Pen" at bounding box center [43, 802] width 16 height 9
click at [337, 674] on div "Undo" at bounding box center [336, 802] width 22 height 9
click at [208, 674] on div "Shapes" at bounding box center [218, 802] width 29 height 9
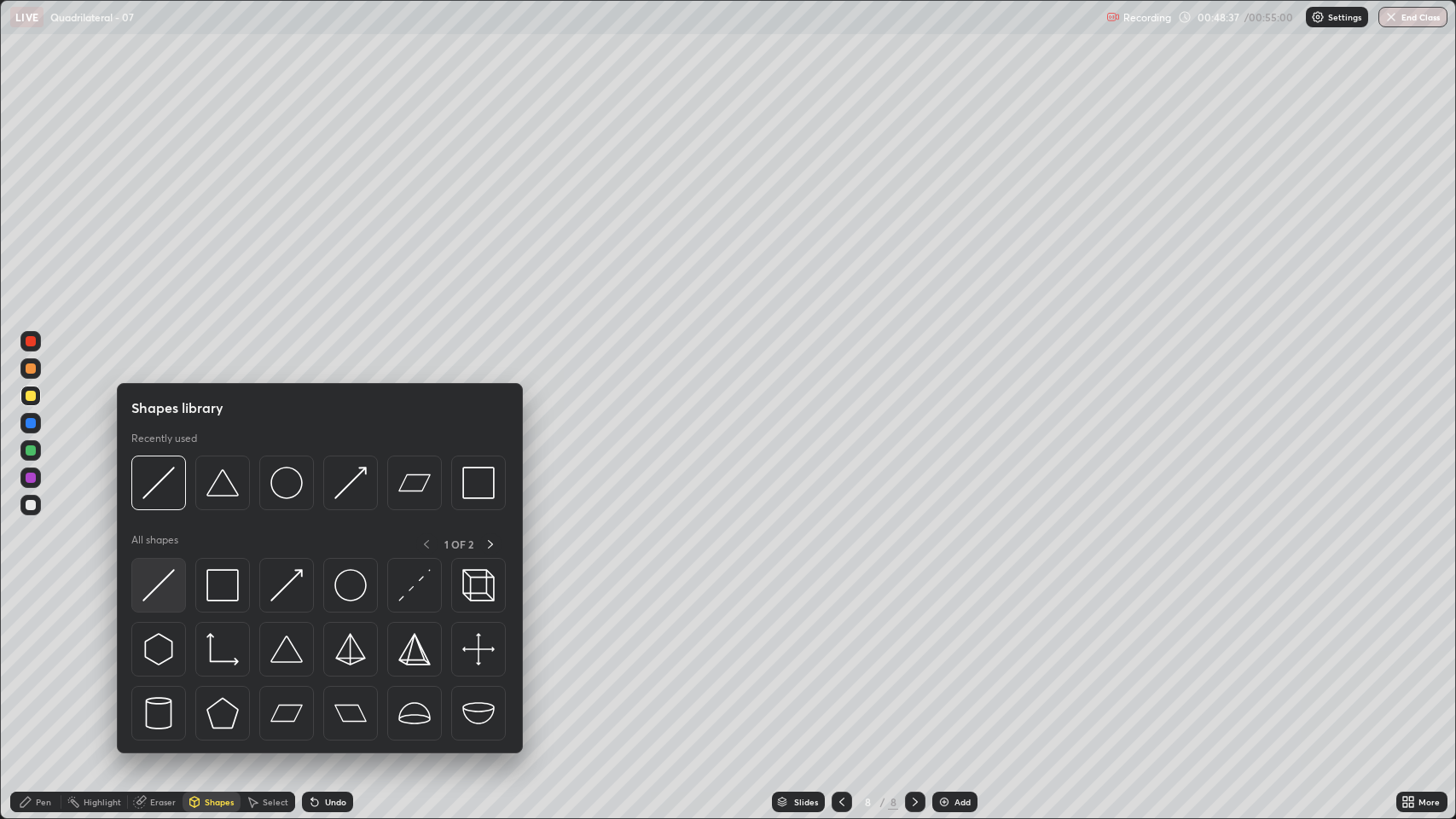
click at [174, 588] on img at bounding box center [158, 584] width 32 height 32
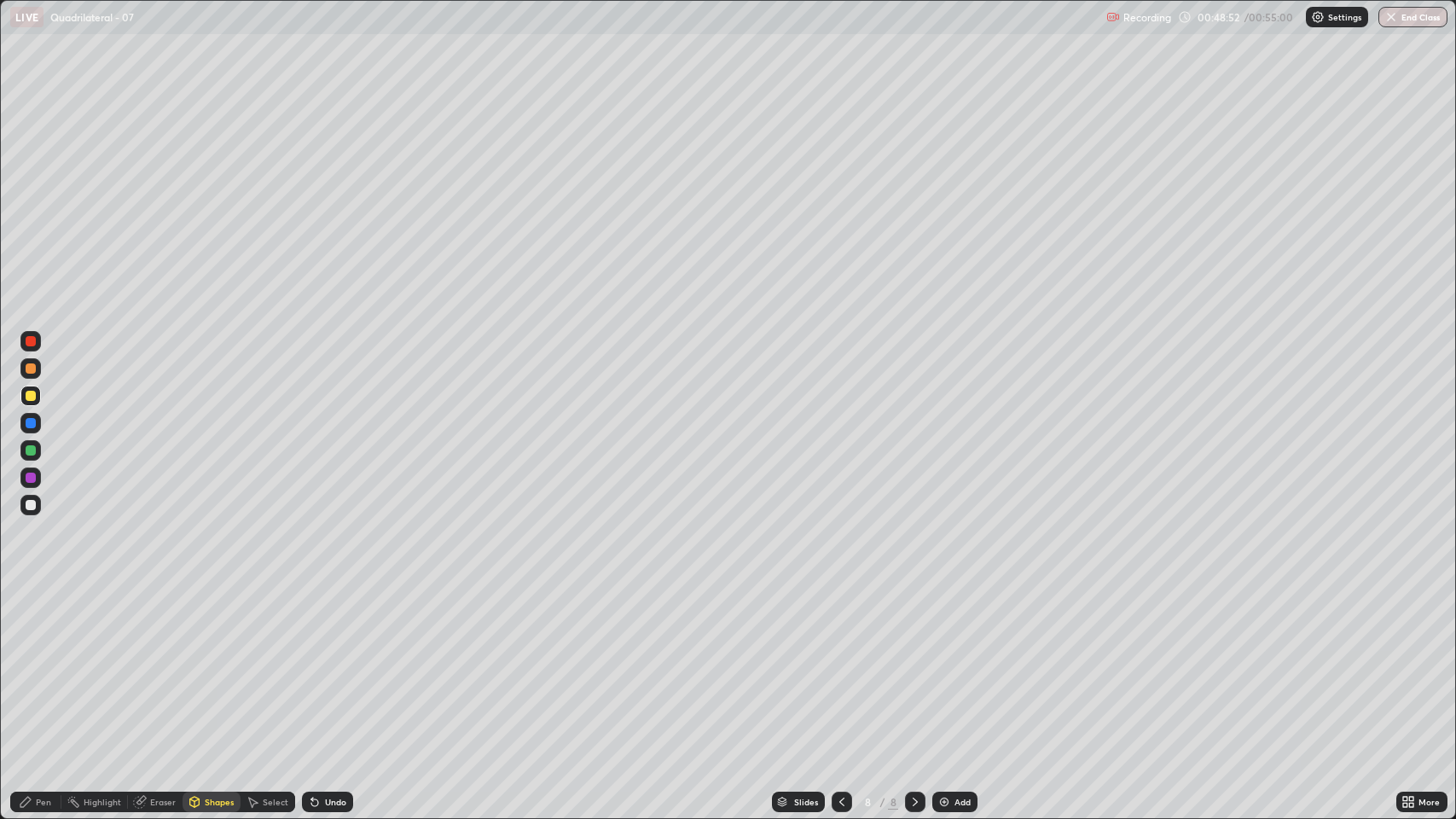
click at [216, 674] on div "Shapes" at bounding box center [218, 802] width 29 height 9
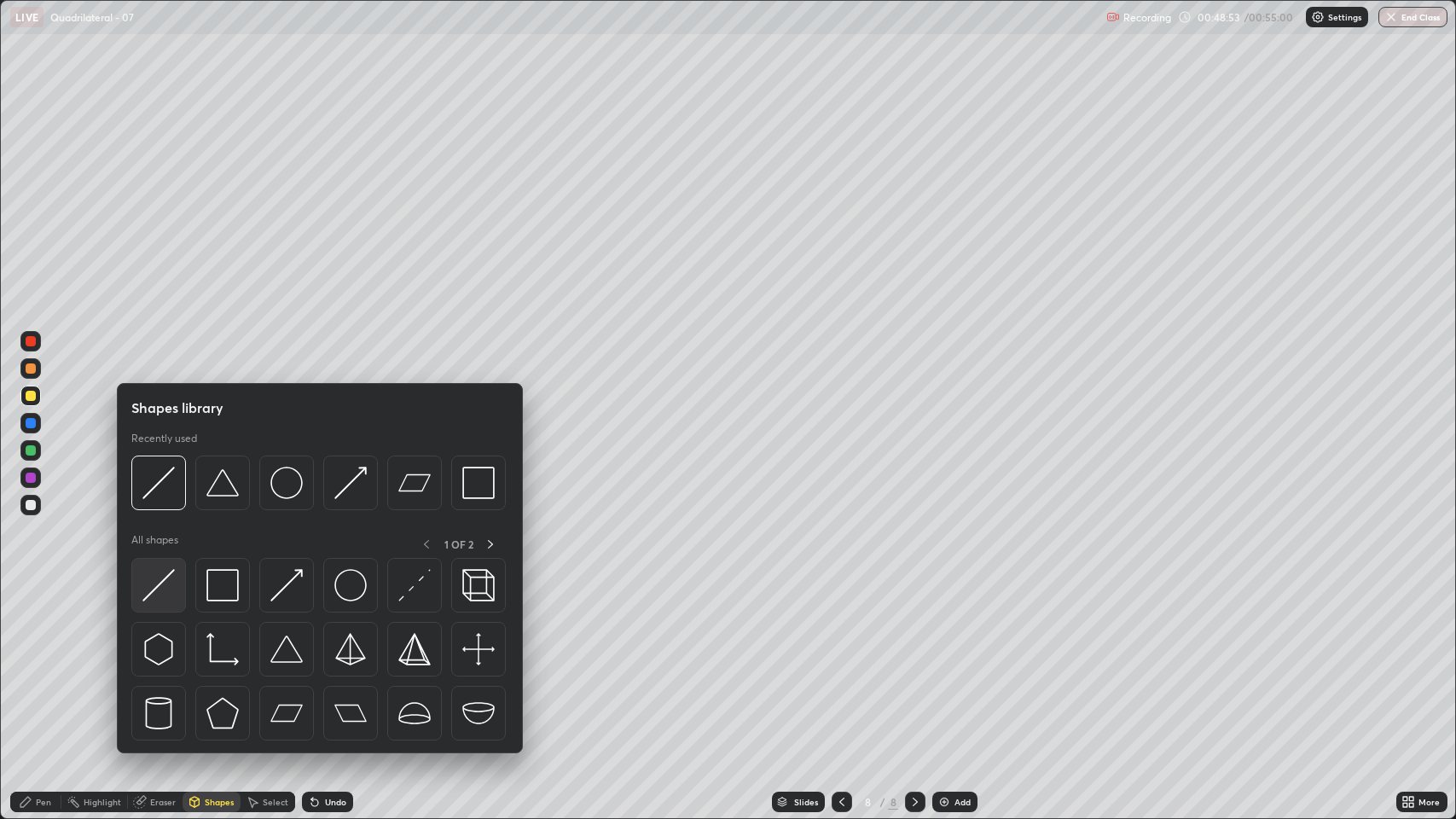
click at [169, 593] on img at bounding box center [158, 584] width 32 height 32
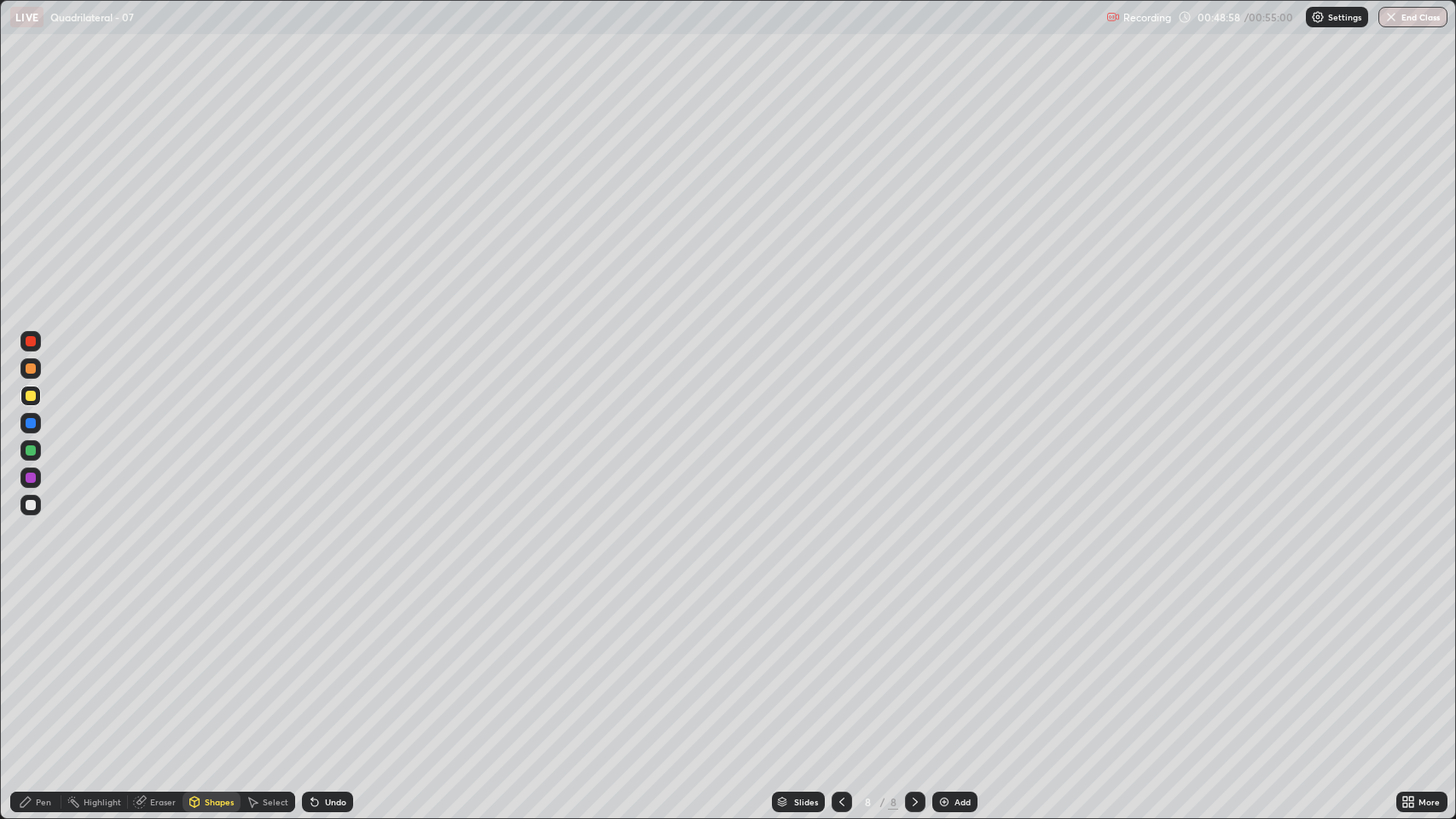
click at [51, 674] on div "Pen" at bounding box center [36, 802] width 51 height 21
click at [1414, 21] on button "End Class" at bounding box center [1413, 17] width 68 height 21
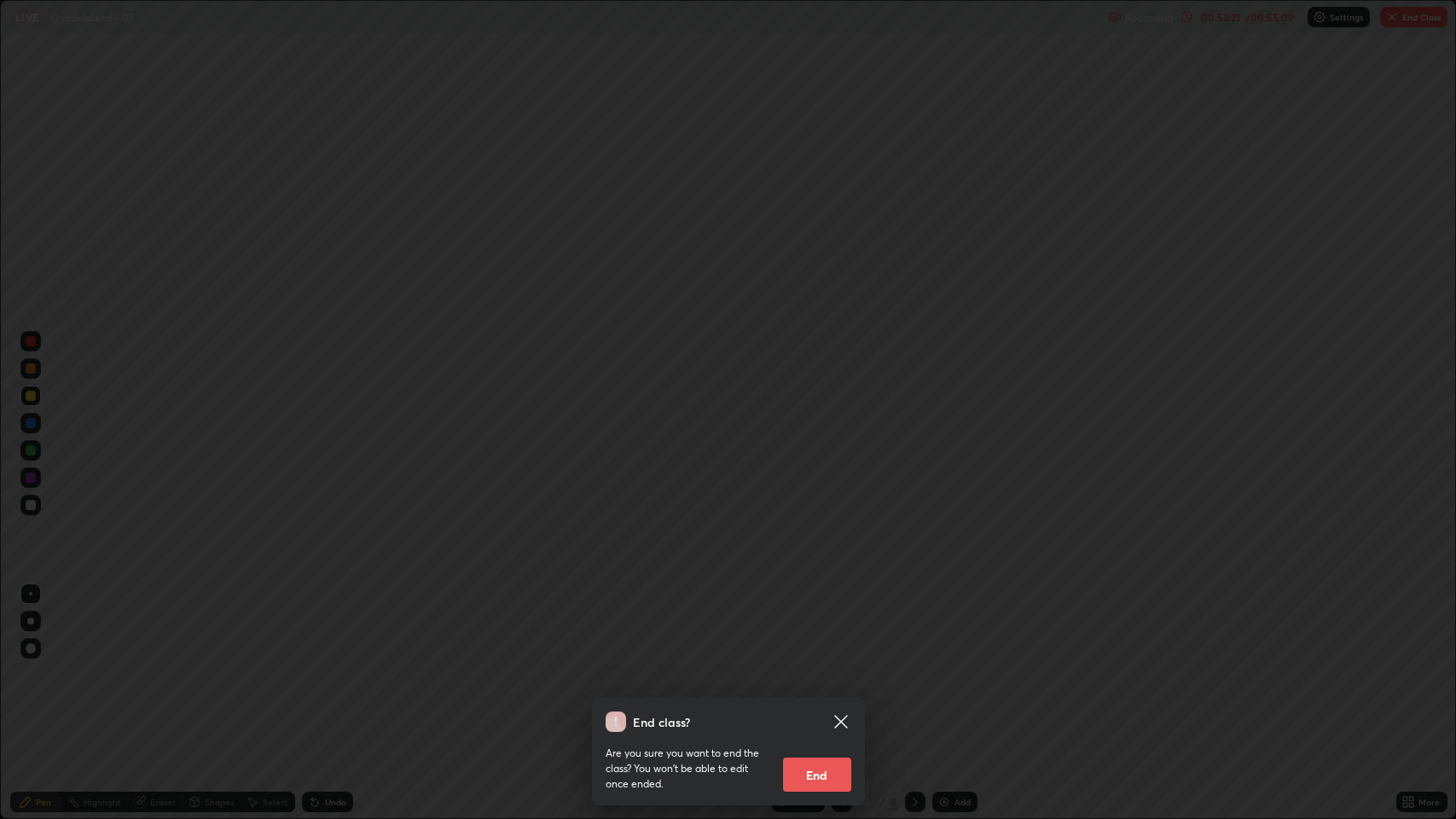
click at [827, 674] on button "End" at bounding box center [817, 774] width 68 height 34
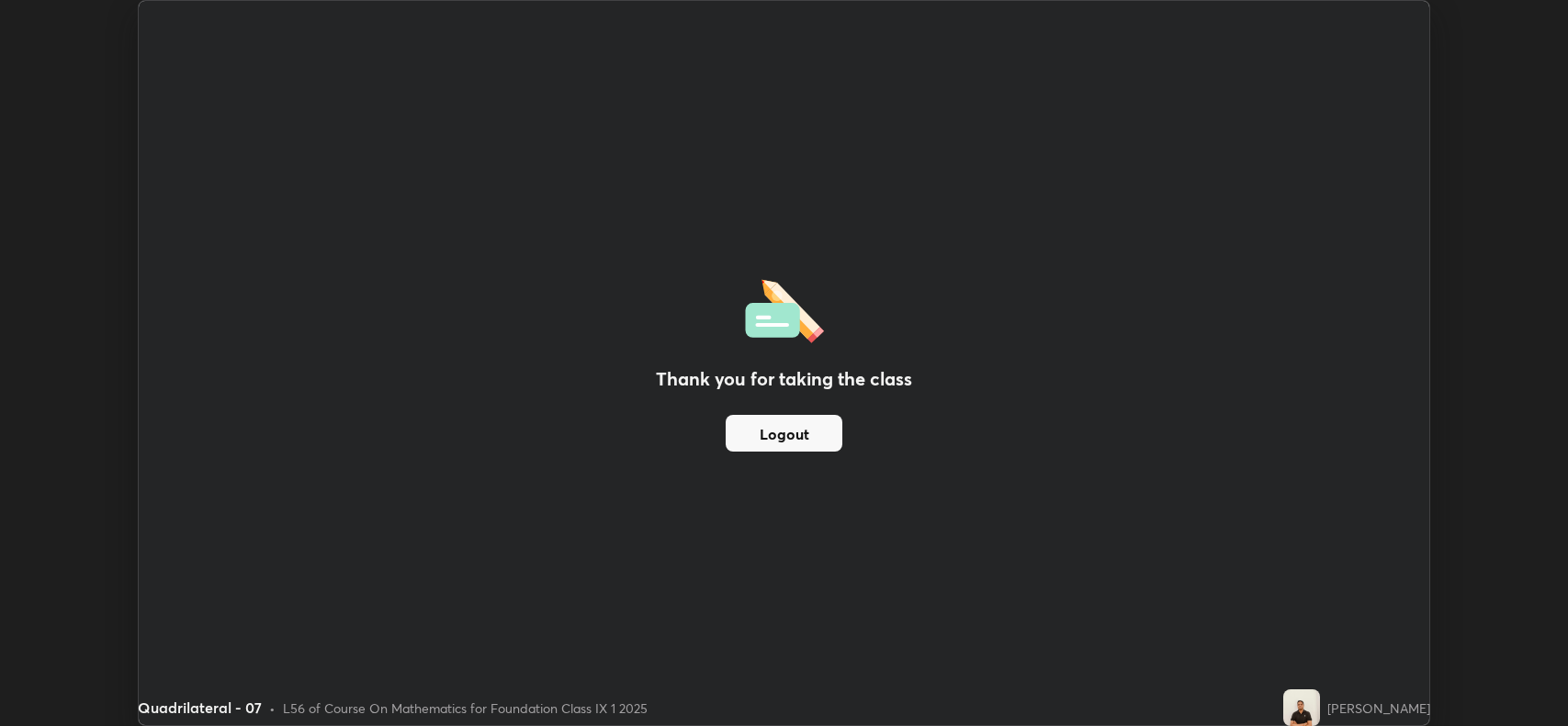
scroll to position [91054, 90267]
